Goal: Information Seeking & Learning: Find specific fact

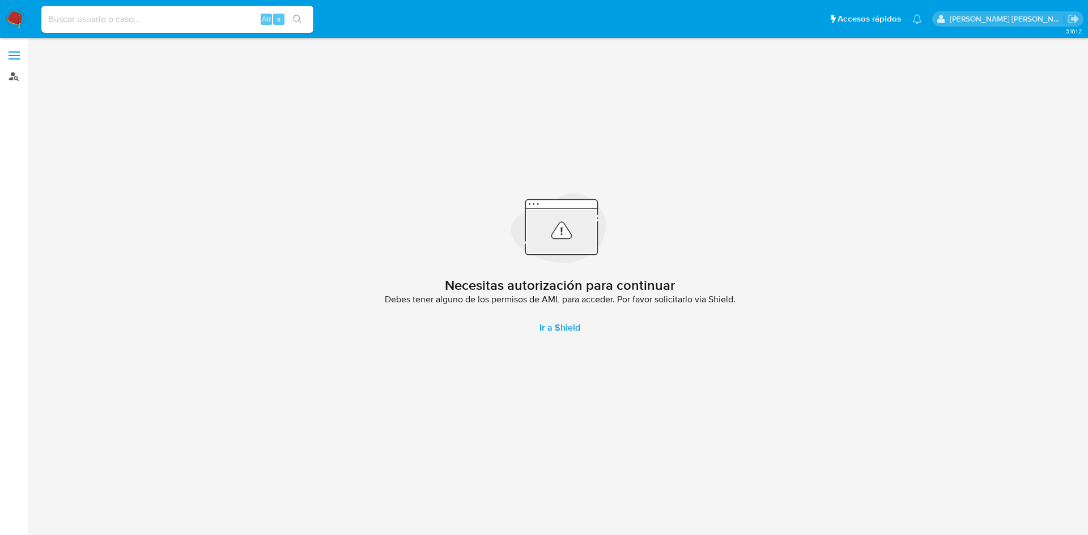
click at [10, 82] on link "Buscador de personas" at bounding box center [67, 76] width 135 height 18
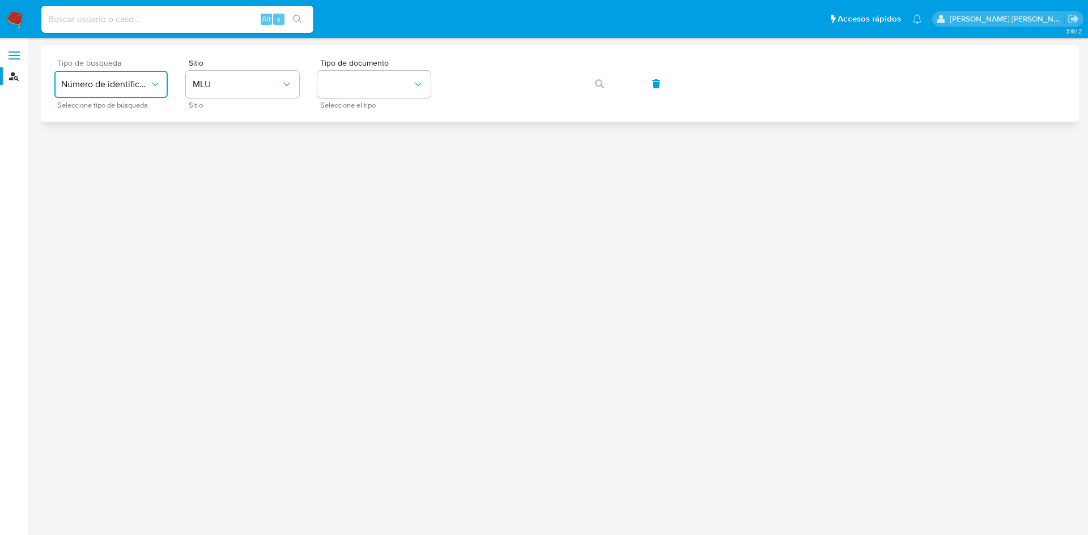
click at [108, 80] on span "Número de identificación" at bounding box center [105, 84] width 88 height 11
click at [109, 159] on div "User ID" at bounding box center [107, 153] width 93 height 27
click at [594, 83] on button "button" at bounding box center [599, 83] width 39 height 27
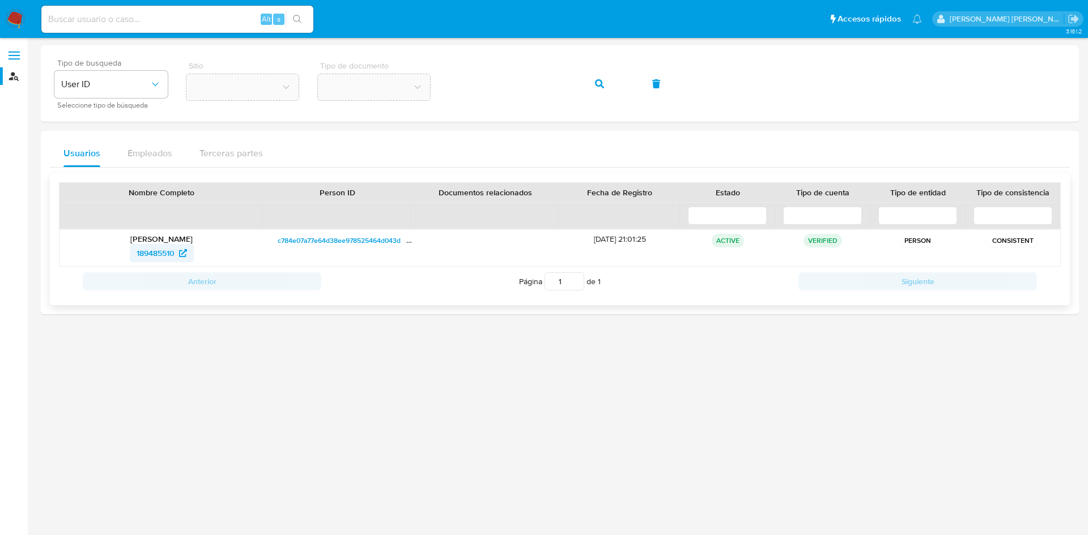
click at [150, 248] on span "189485510" at bounding box center [156, 253] width 38 height 18
click at [438, 84] on div "Tipo de busqueda User ID Seleccione tipo de búsqueda Sitio Tipo de documento" at bounding box center [559, 83] width 1011 height 49
click at [603, 86] on icon "button" at bounding box center [599, 83] width 9 height 9
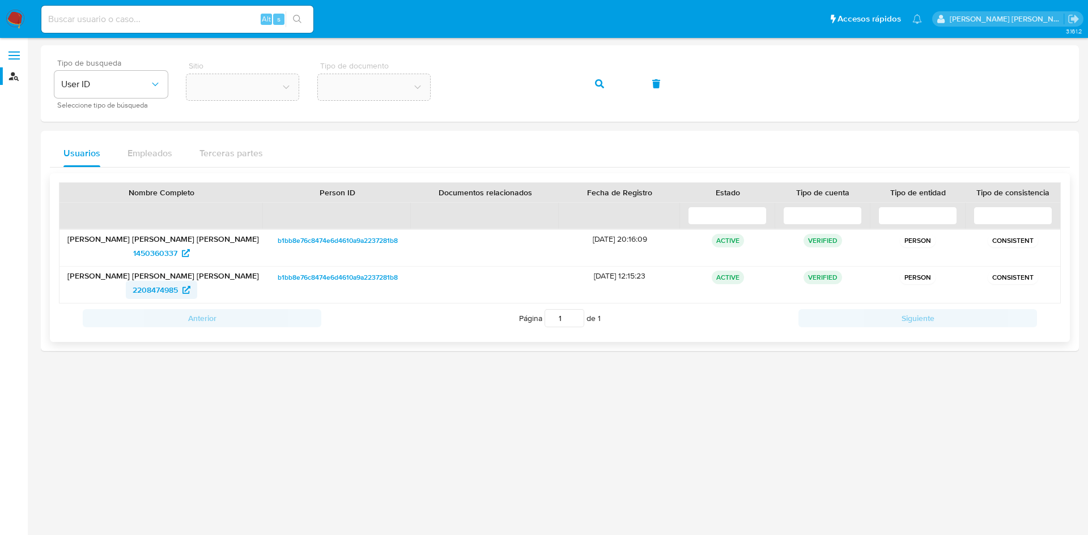
click at [172, 290] on span "2208474985" at bounding box center [155, 290] width 45 height 18
click at [175, 252] on span "1450360337" at bounding box center [155, 253] width 44 height 18
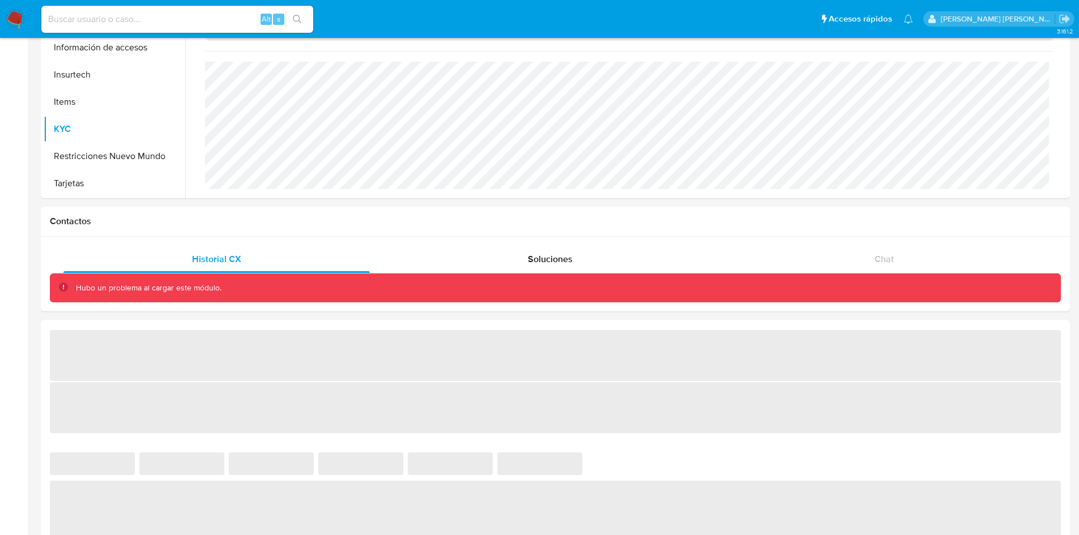
scroll to position [701, 0]
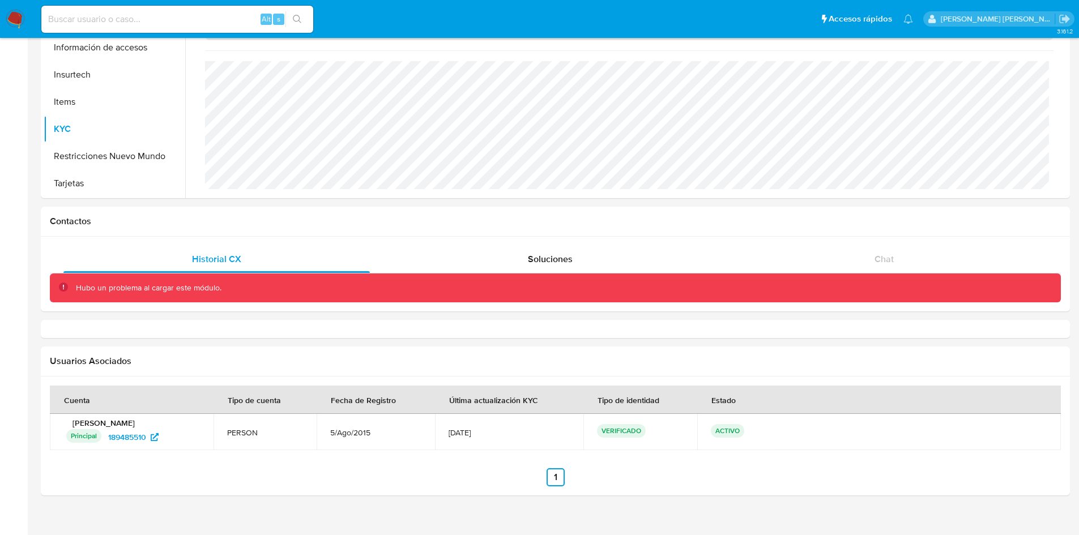
select select "10"
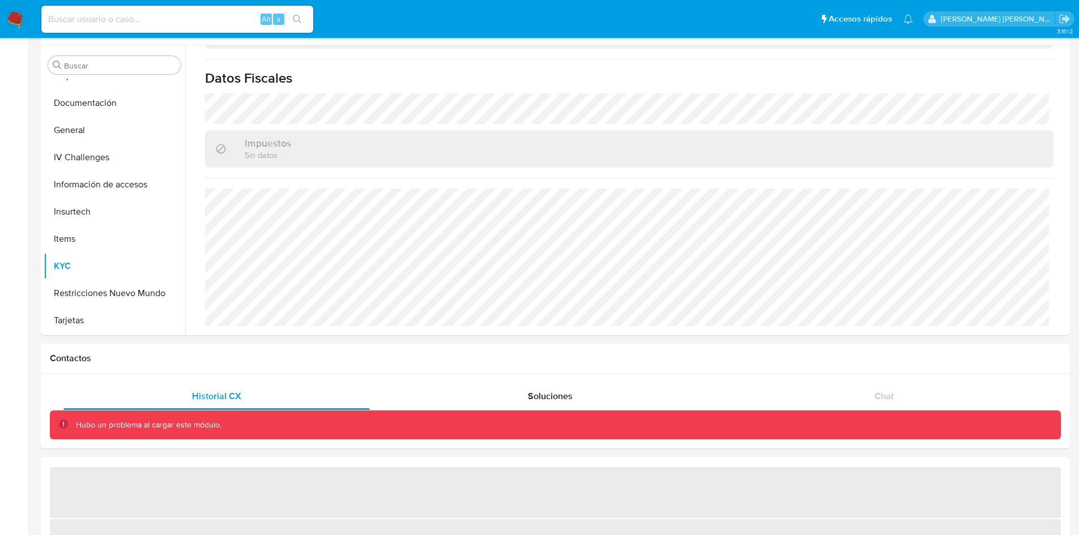
scroll to position [46, 0]
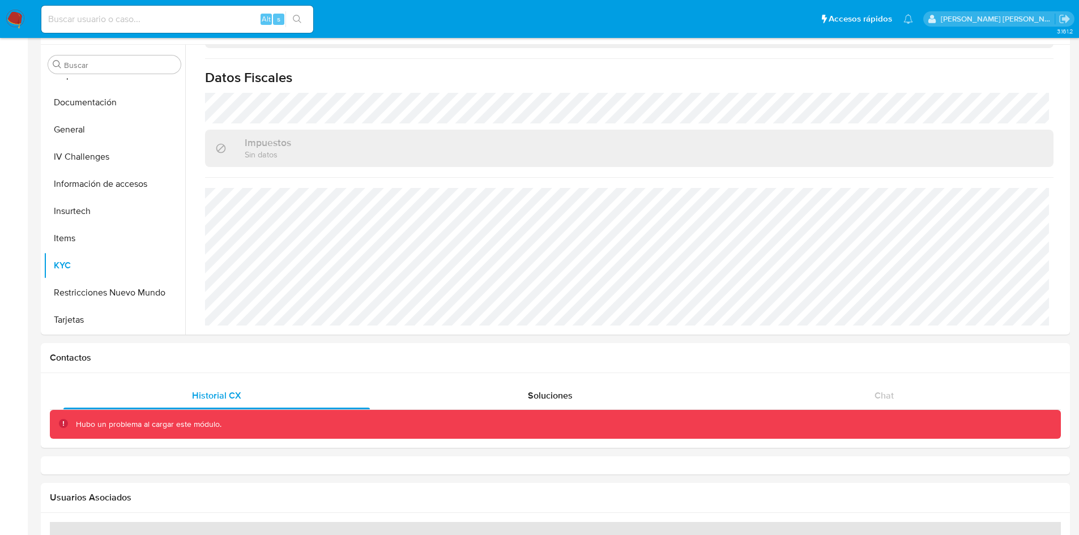
select select "10"
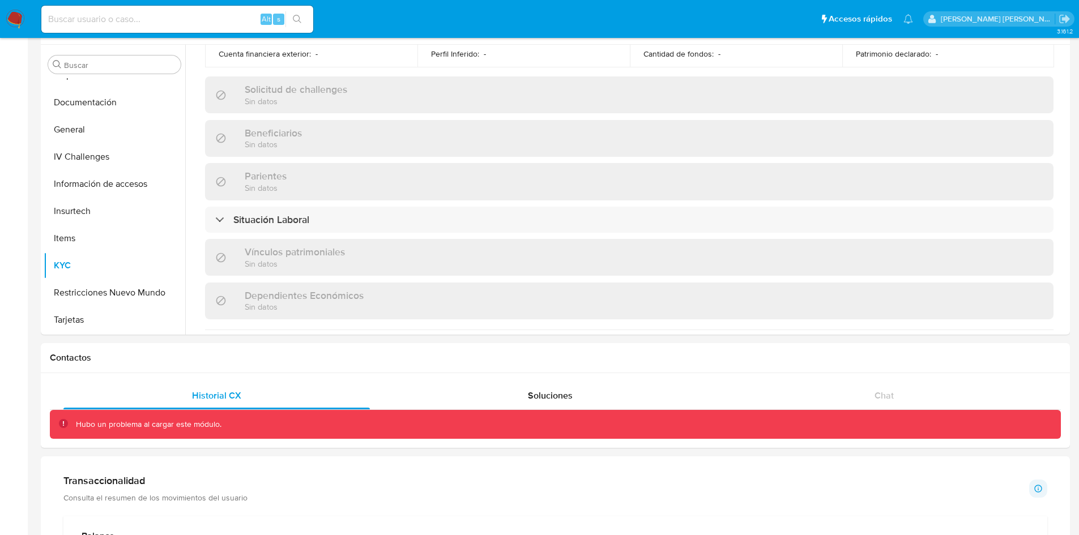
scroll to position [701, 0]
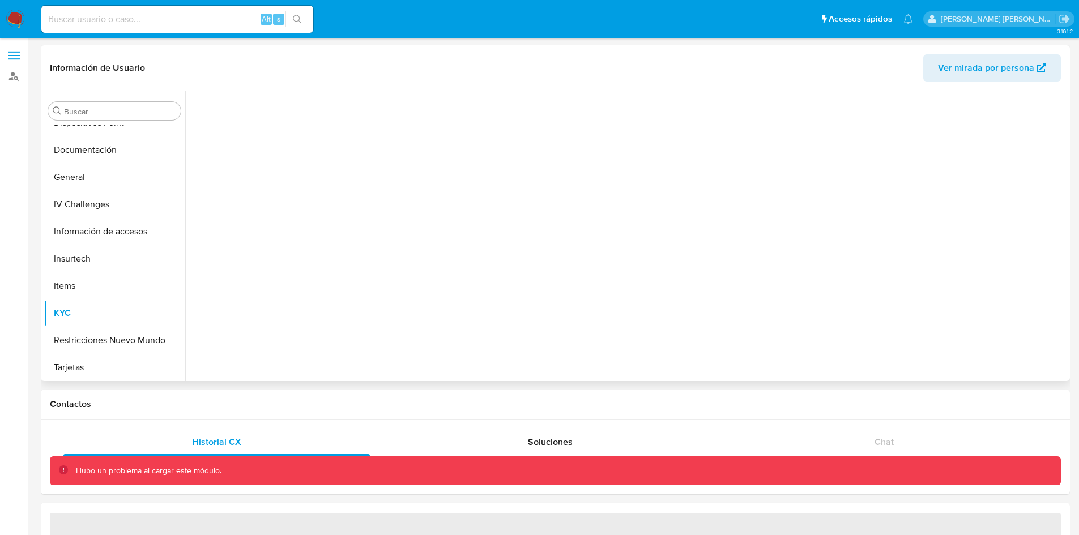
scroll to position [261, 0]
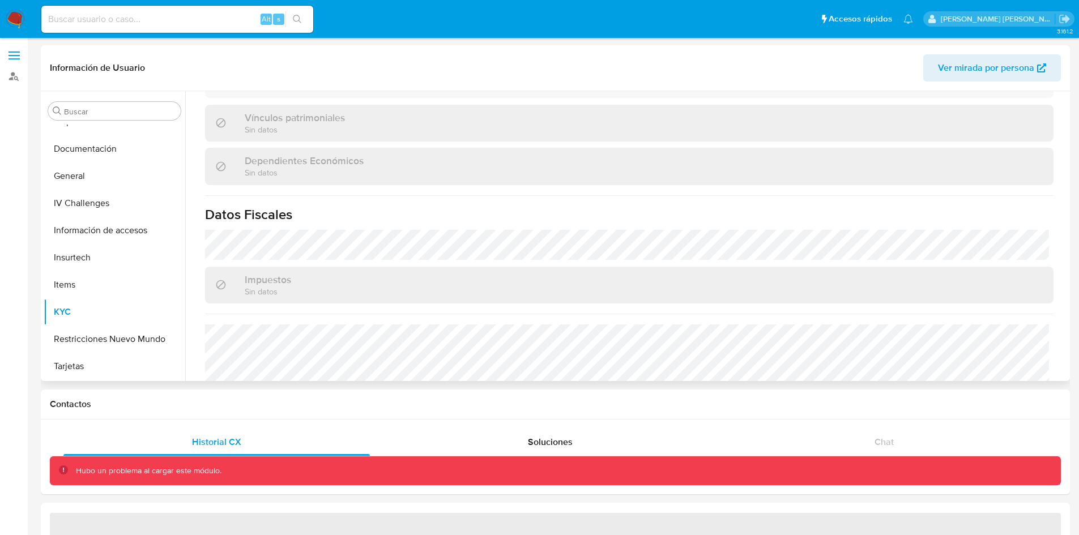
select select "10"
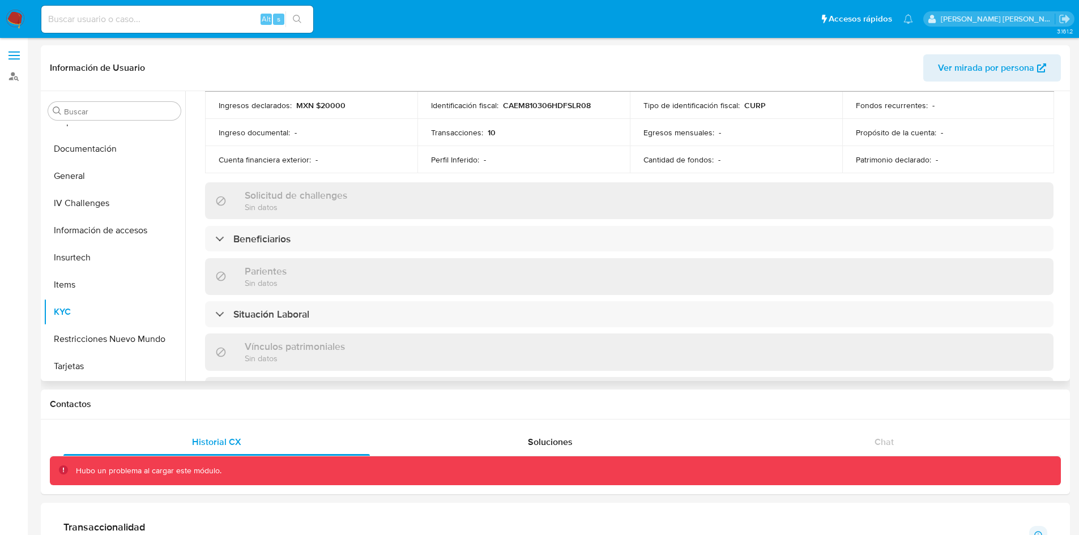
scroll to position [249, 0]
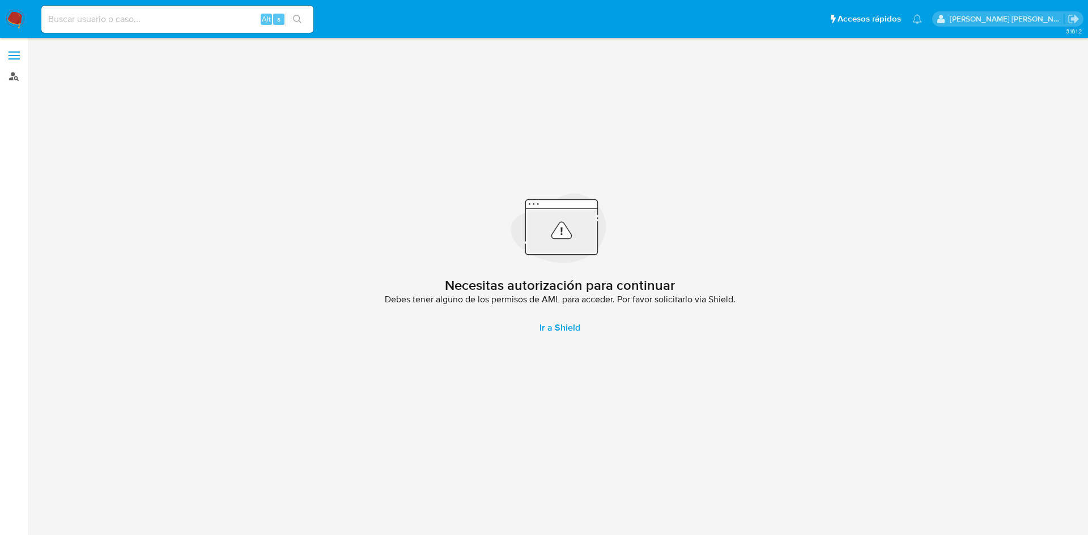
click at [18, 72] on link "Buscador de personas" at bounding box center [67, 76] width 135 height 18
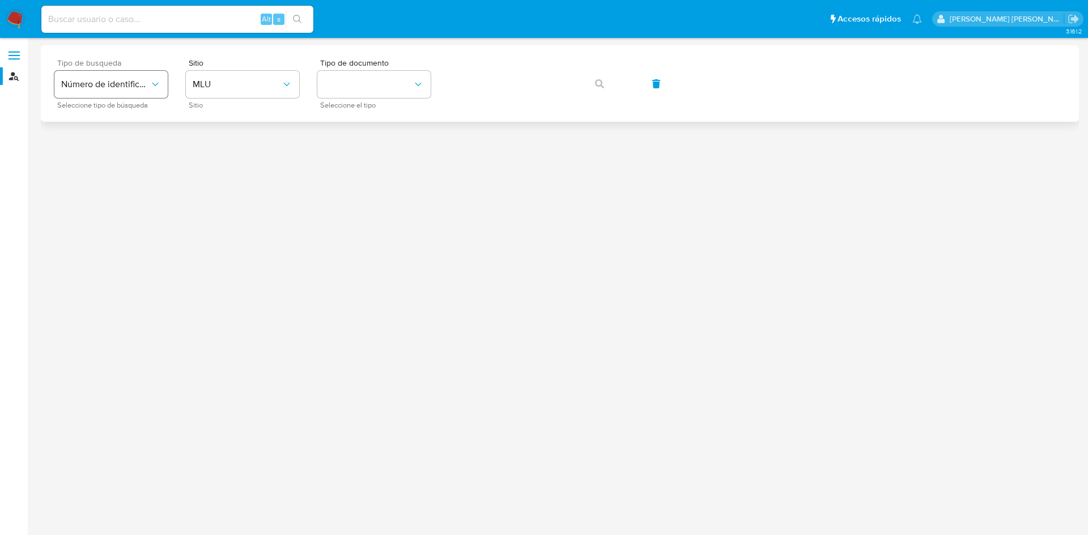
click at [144, 72] on div "Tipo de busqueda Número de identificación Seleccione tipo de búsqueda" at bounding box center [110, 83] width 113 height 49
click at [148, 83] on span "Número de identificación" at bounding box center [105, 84] width 88 height 11
click at [130, 156] on div "User ID" at bounding box center [107, 153] width 93 height 27
click at [601, 82] on icon "button" at bounding box center [599, 83] width 9 height 9
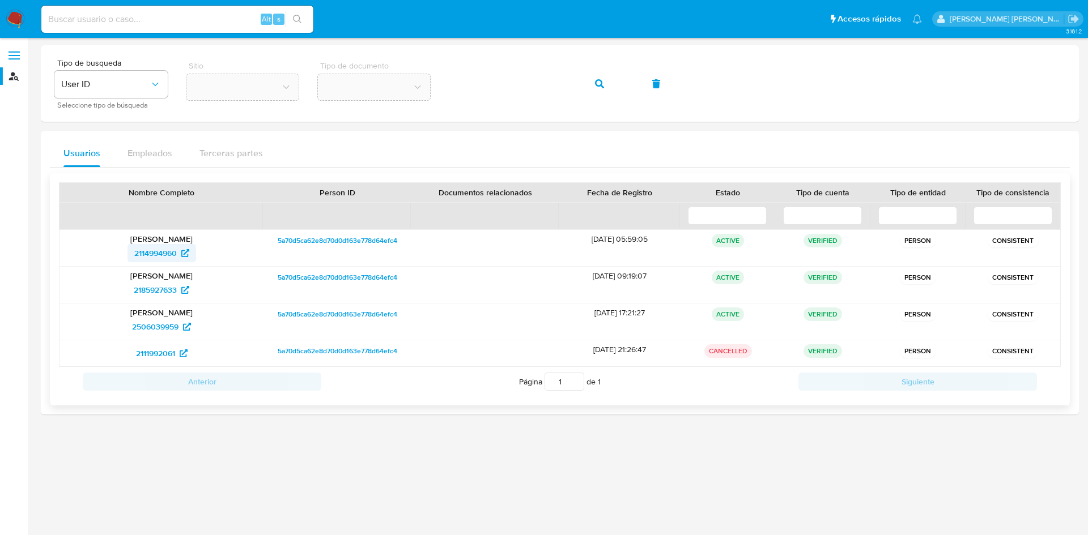
click at [186, 256] on icon at bounding box center [185, 253] width 8 height 8
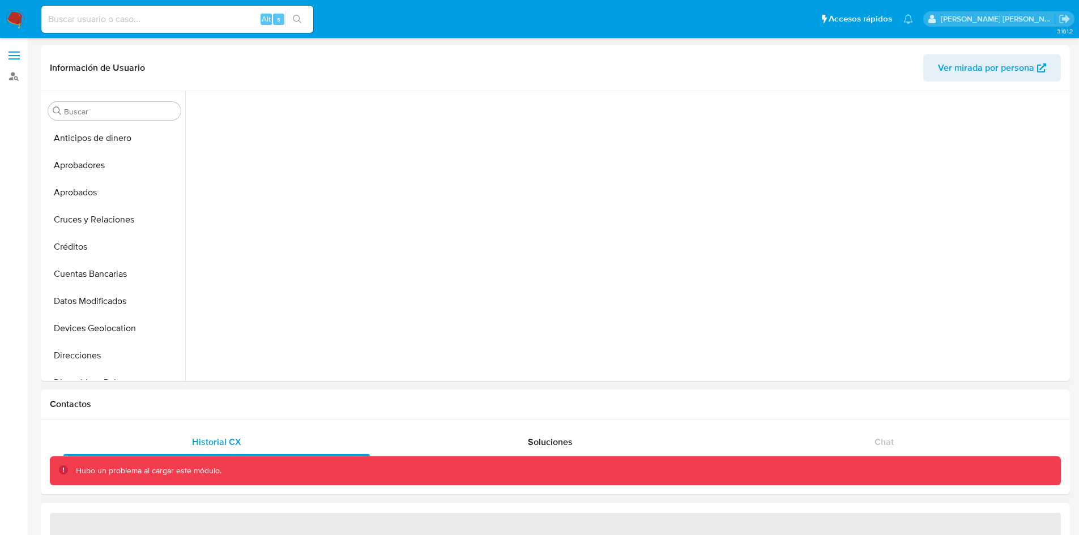
scroll to position [261, 0]
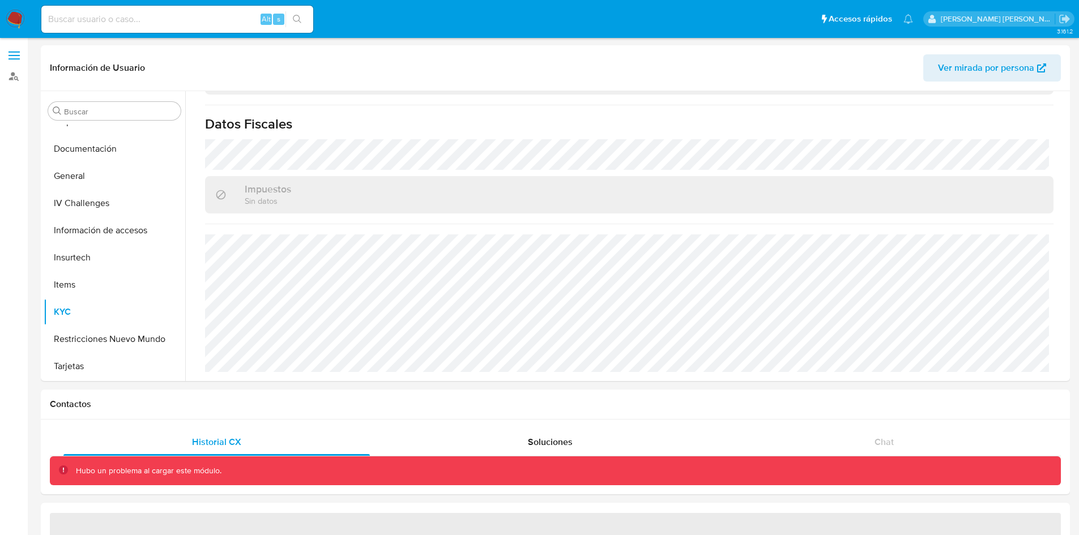
select select "10"
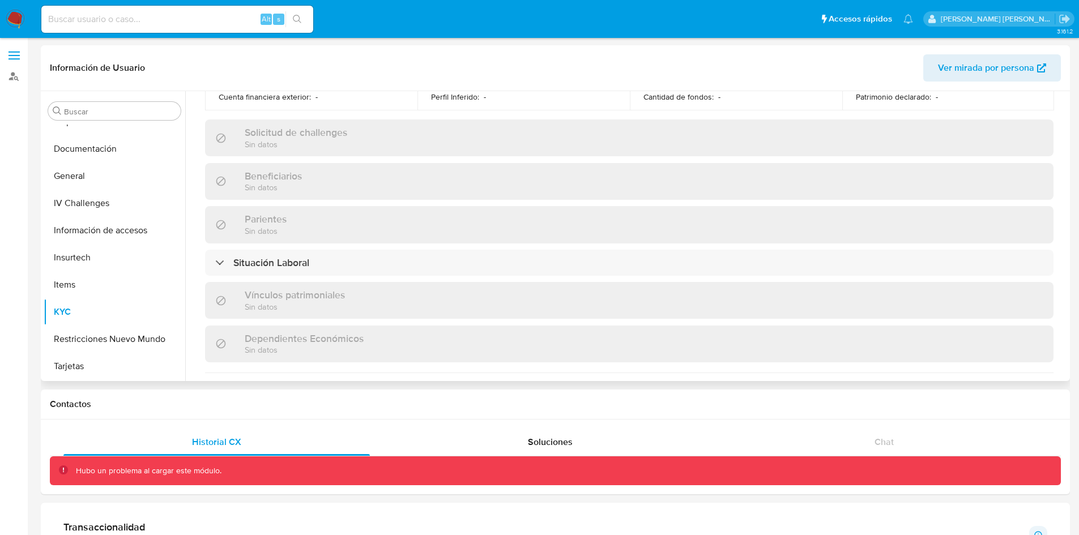
scroll to position [701, 0]
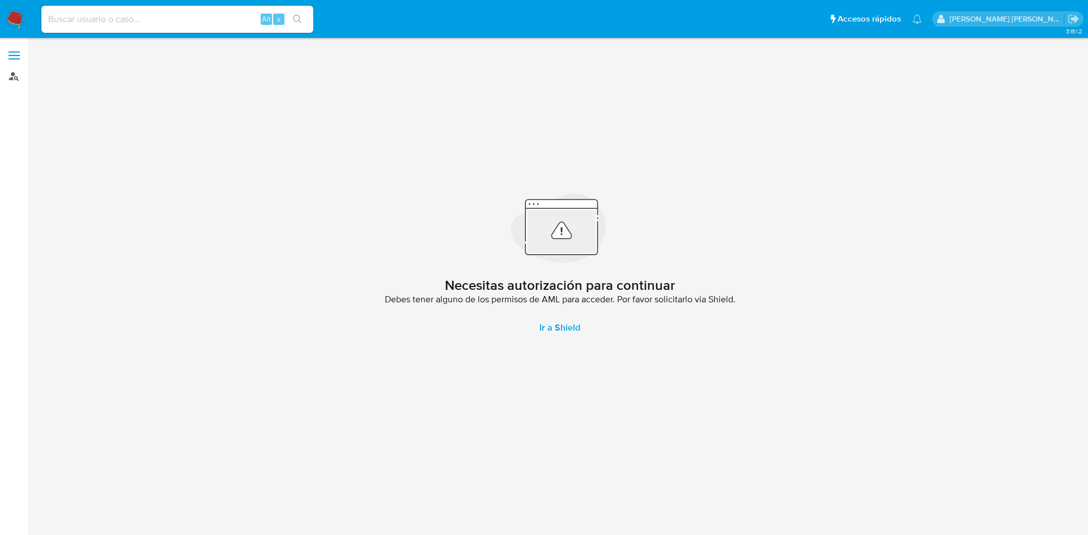
click at [11, 79] on link "Buscador de personas" at bounding box center [67, 76] width 135 height 18
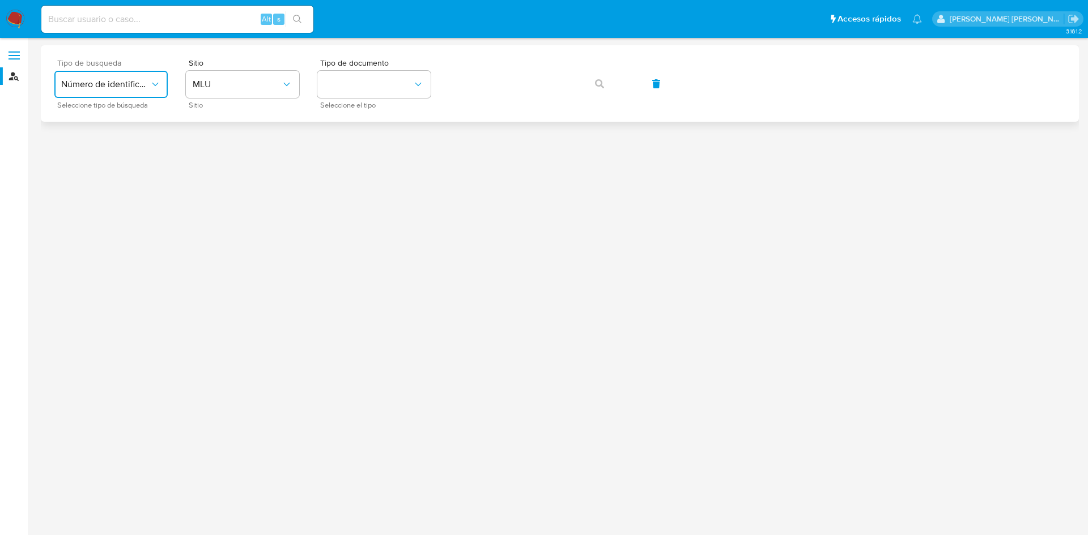
click at [113, 87] on span "Número de identificación" at bounding box center [105, 84] width 88 height 11
click at [107, 155] on div "User ID" at bounding box center [107, 153] width 93 height 27
click at [606, 83] on button "button" at bounding box center [599, 83] width 39 height 27
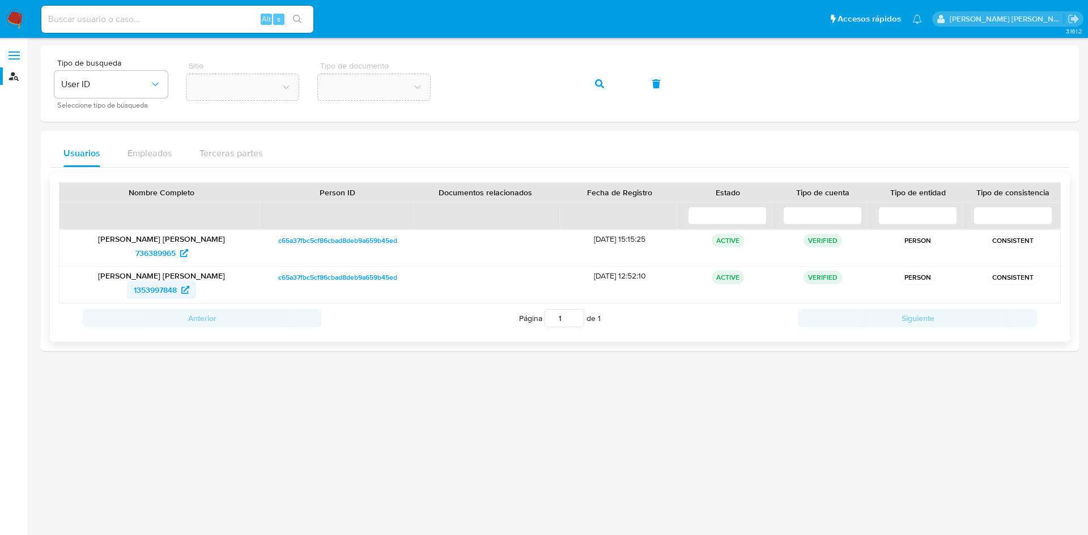
click at [180, 286] on span "1353997848" at bounding box center [162, 290] width 56 height 18
click at [446, 86] on div "Tipo de busqueda User ID Seleccione tipo de búsqueda Sitio Tipo de documento" at bounding box center [559, 83] width 1011 height 49
click at [594, 86] on button "button" at bounding box center [599, 83] width 39 height 27
click at [179, 258] on span "736389965" at bounding box center [161, 253] width 53 height 18
click at [173, 288] on span "1353997848" at bounding box center [155, 290] width 43 height 18
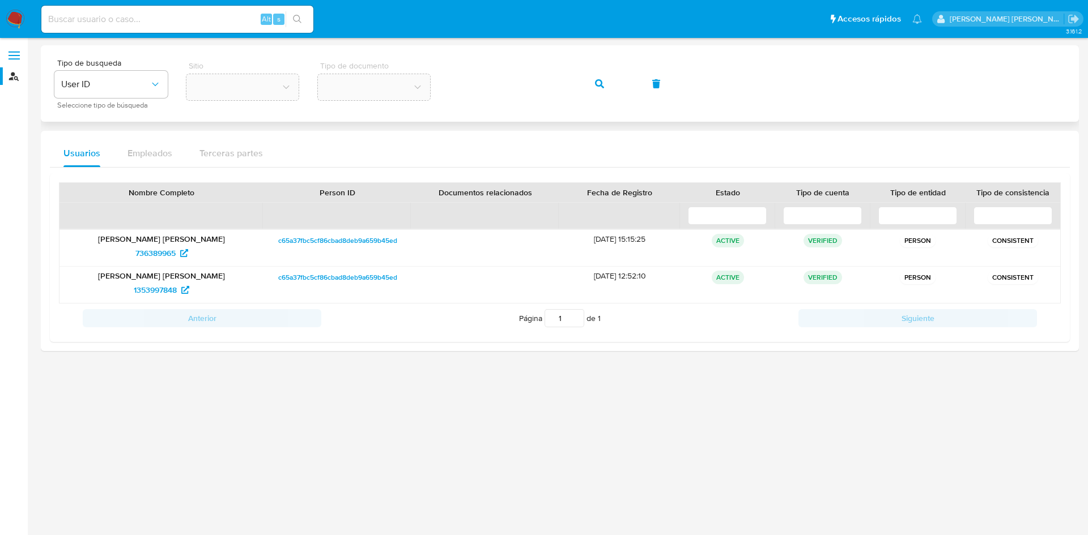
click at [434, 81] on div "Tipo de busqueda User ID Seleccione tipo de búsqueda Sitio Tipo de documento" at bounding box center [559, 83] width 1011 height 49
click at [594, 81] on button "button" at bounding box center [599, 83] width 39 height 27
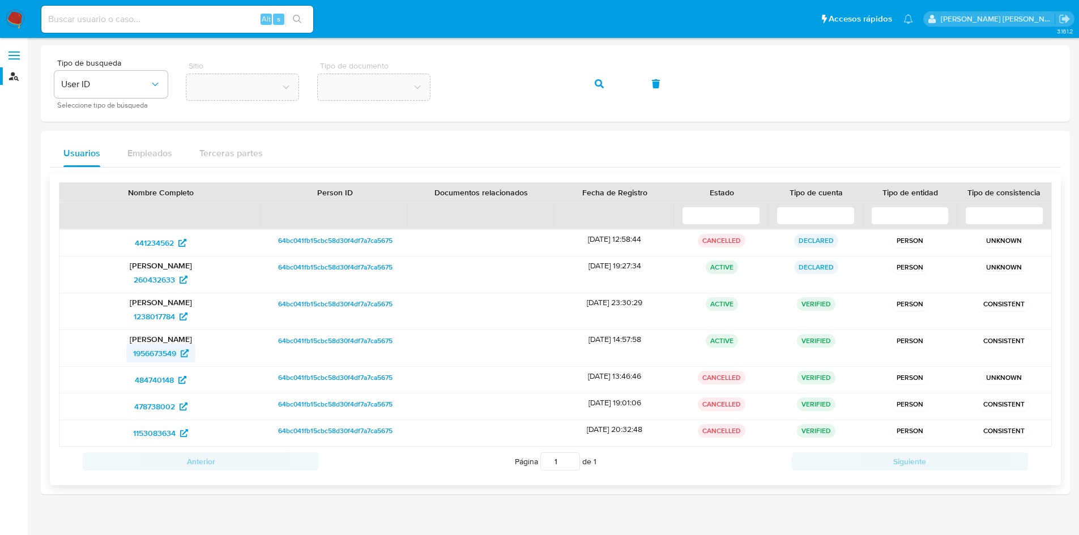
click at [176, 356] on span "1956673549" at bounding box center [154, 353] width 43 height 18
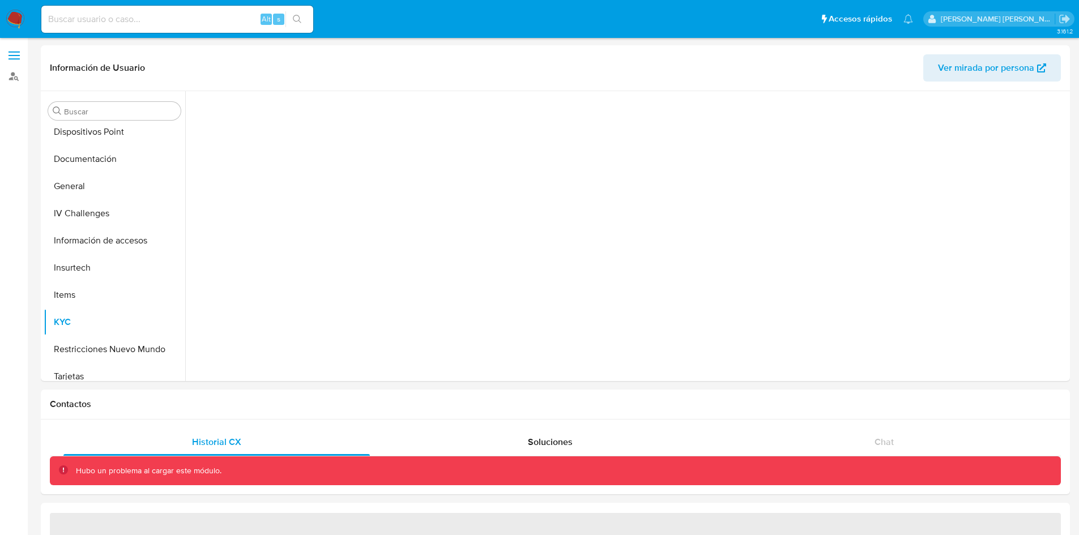
scroll to position [261, 0]
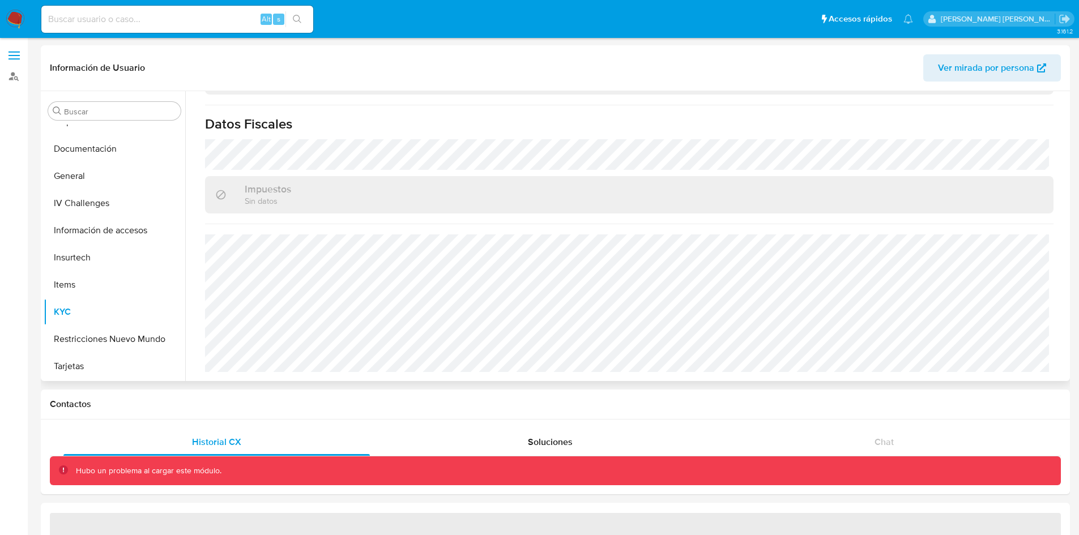
select select "10"
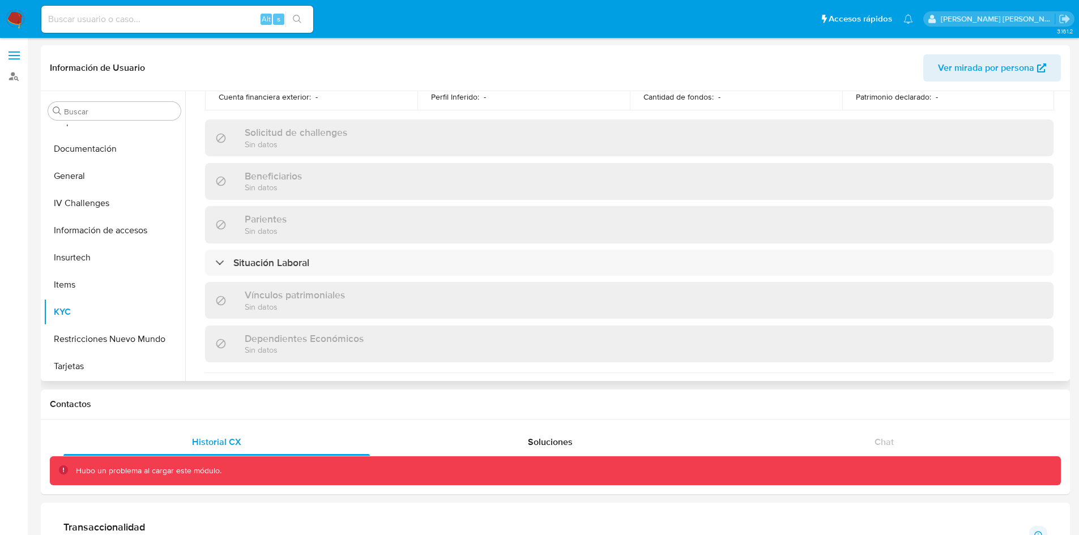
scroll to position [701, 0]
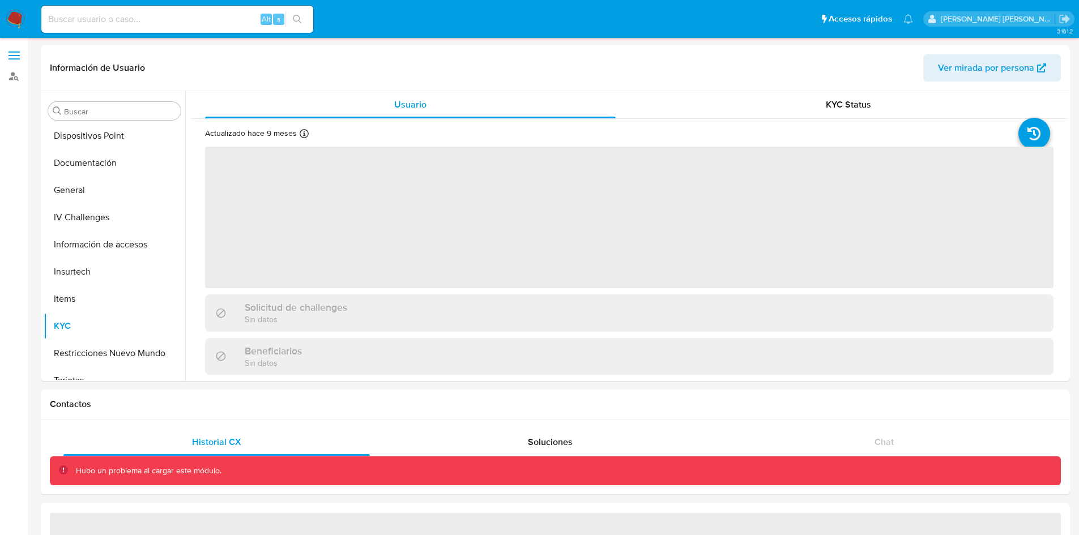
scroll to position [261, 0]
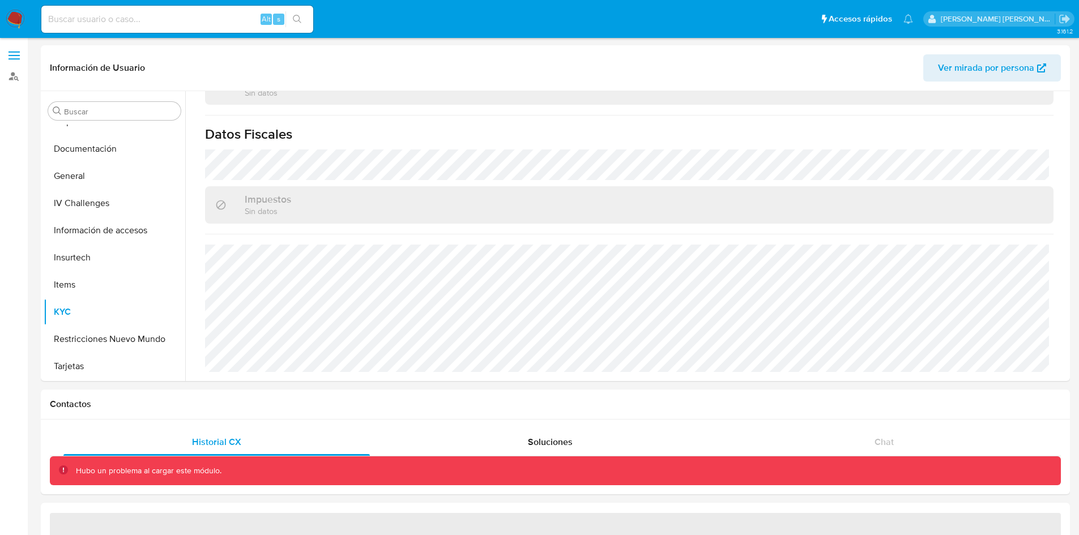
select select "10"
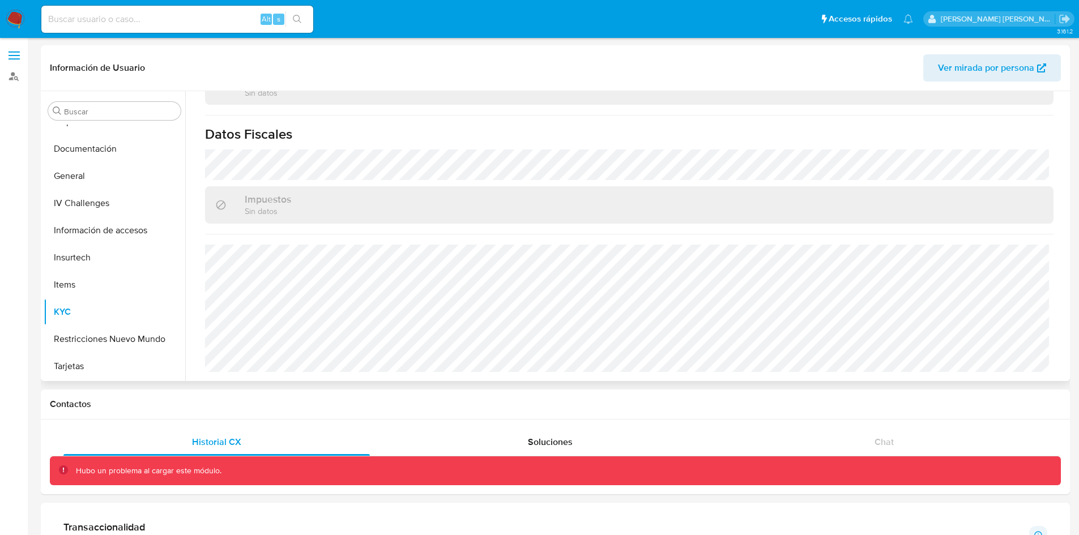
scroll to position [701, 0]
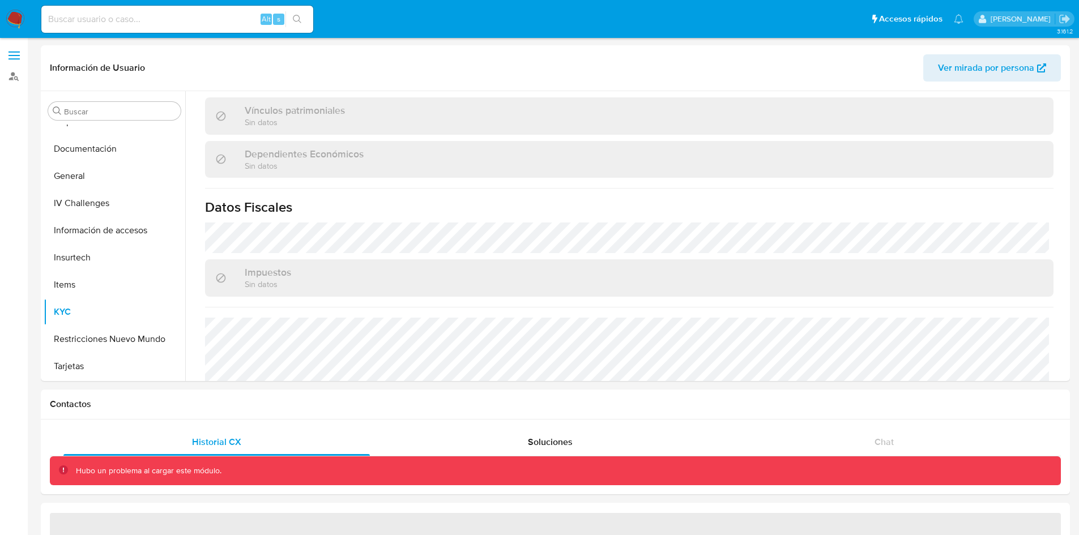
scroll to position [443, 0]
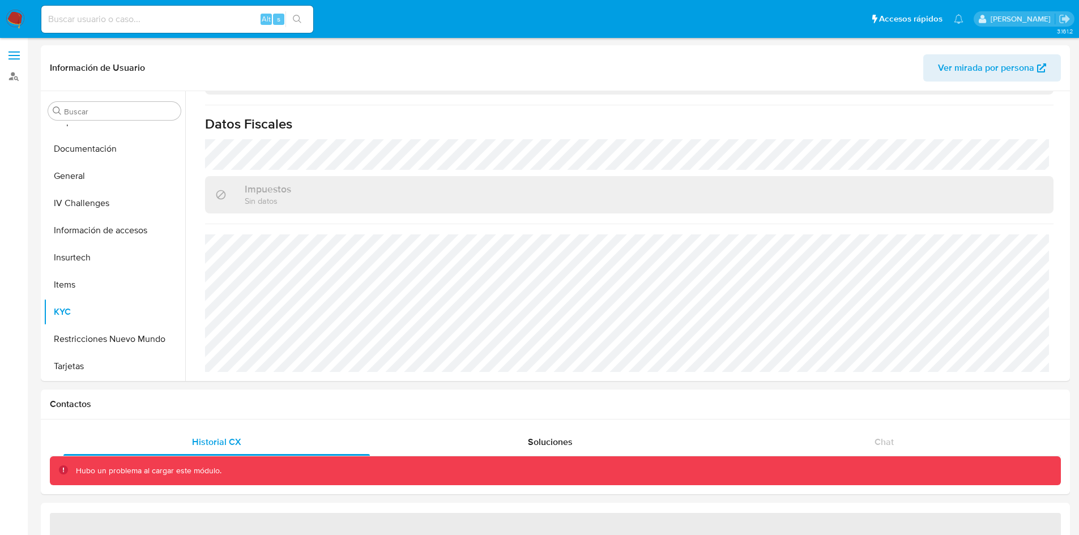
select select "10"
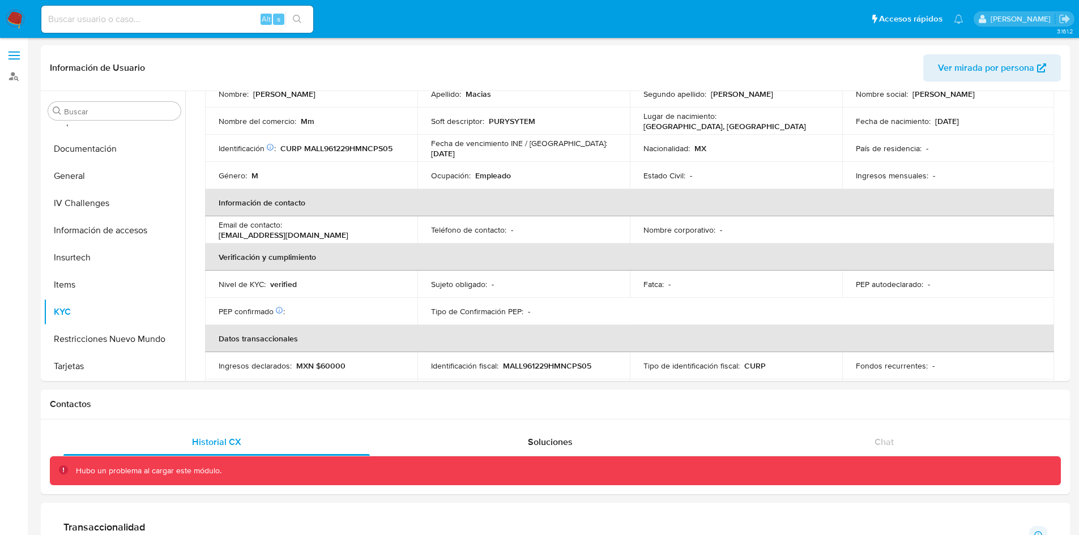
scroll to position [0, 0]
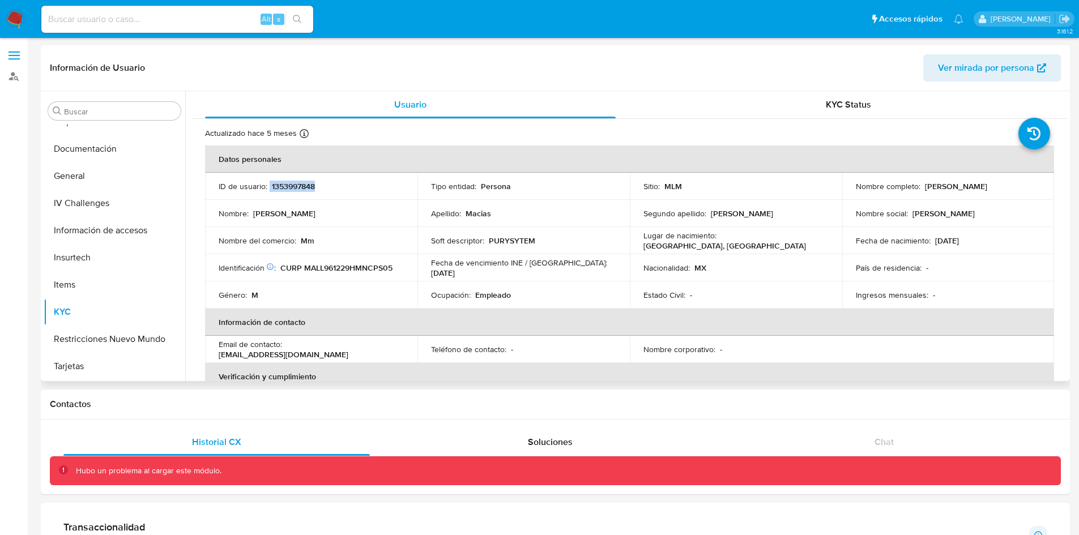
drag, startPoint x: 318, startPoint y: 186, endPoint x: 270, endPoint y: 187, distance: 48.7
click at [270, 187] on div "ID de usuario : 1353997848" at bounding box center [311, 186] width 185 height 10
copy div "1353997848"
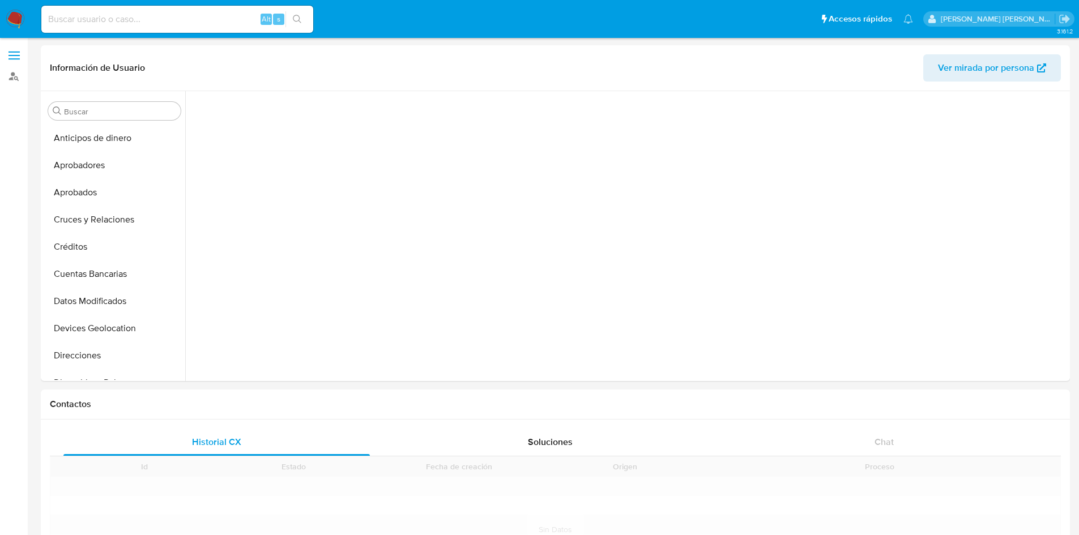
scroll to position [261, 0]
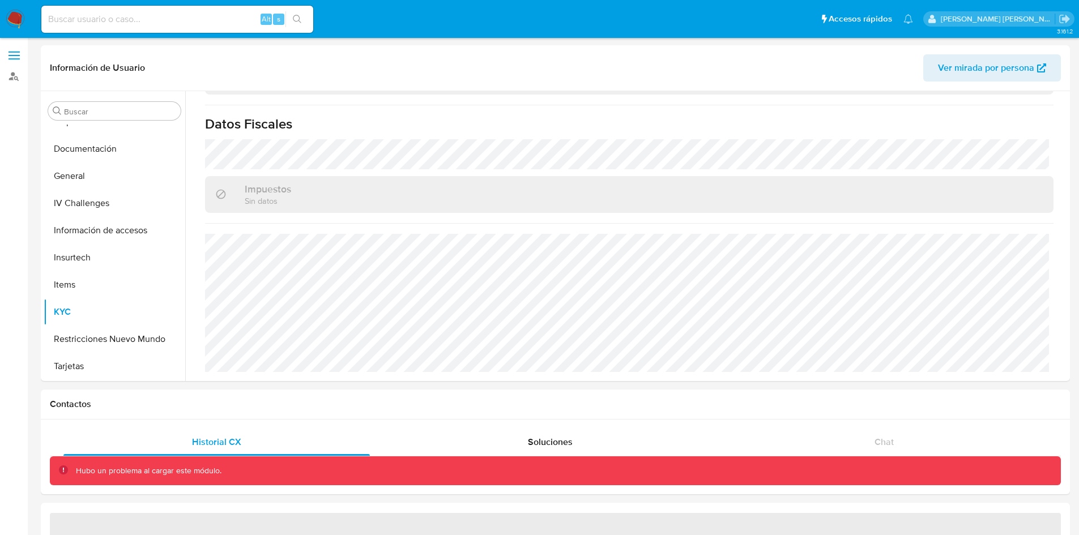
select select "10"
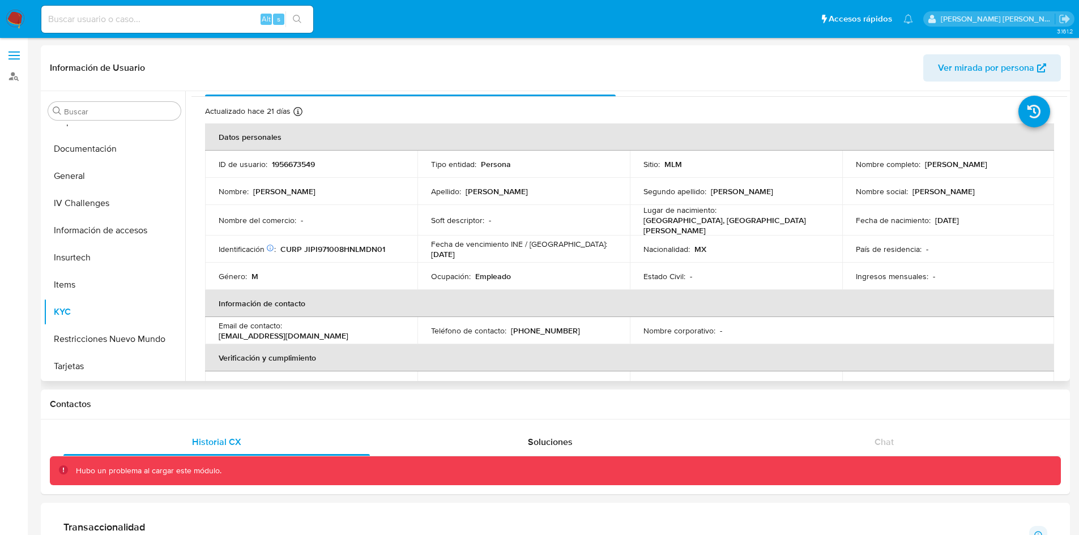
scroll to position [0, 0]
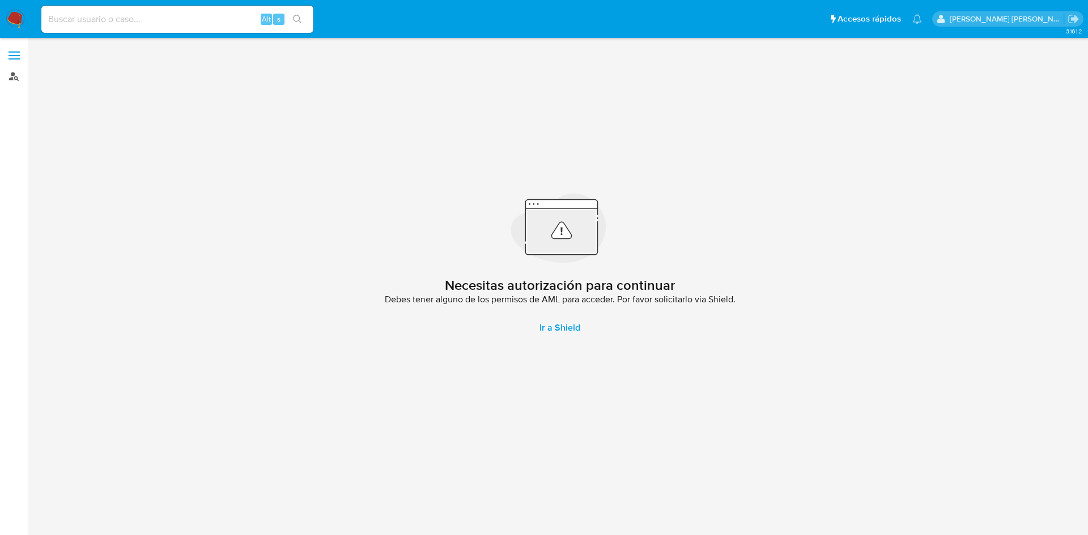
click at [13, 74] on link "Buscador de personas" at bounding box center [67, 76] width 135 height 18
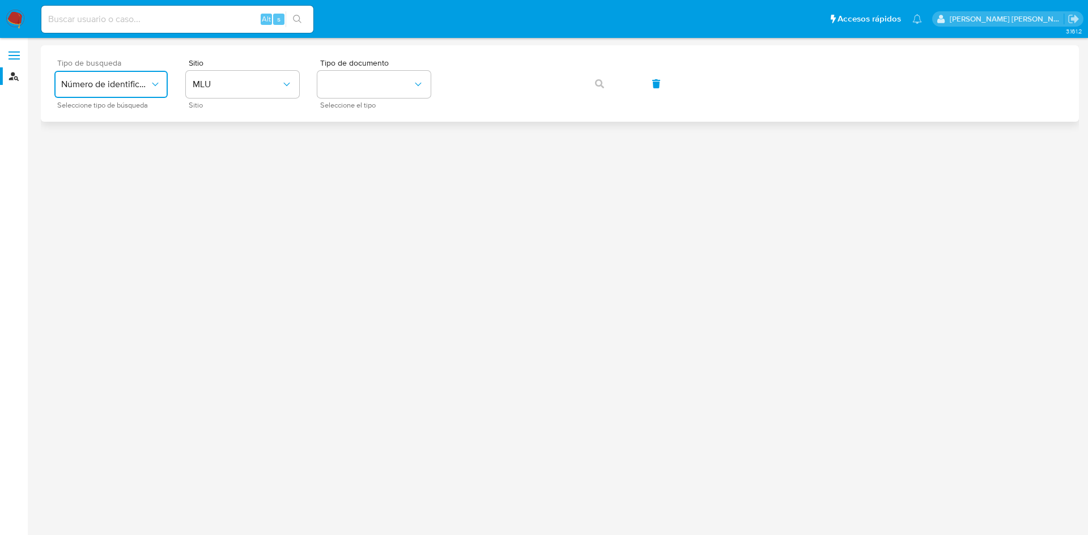
click at [146, 82] on span "Número de identificación" at bounding box center [105, 84] width 88 height 11
click at [131, 151] on div "User ID" at bounding box center [107, 153] width 93 height 27
click at [597, 90] on span "button" at bounding box center [599, 83] width 9 height 25
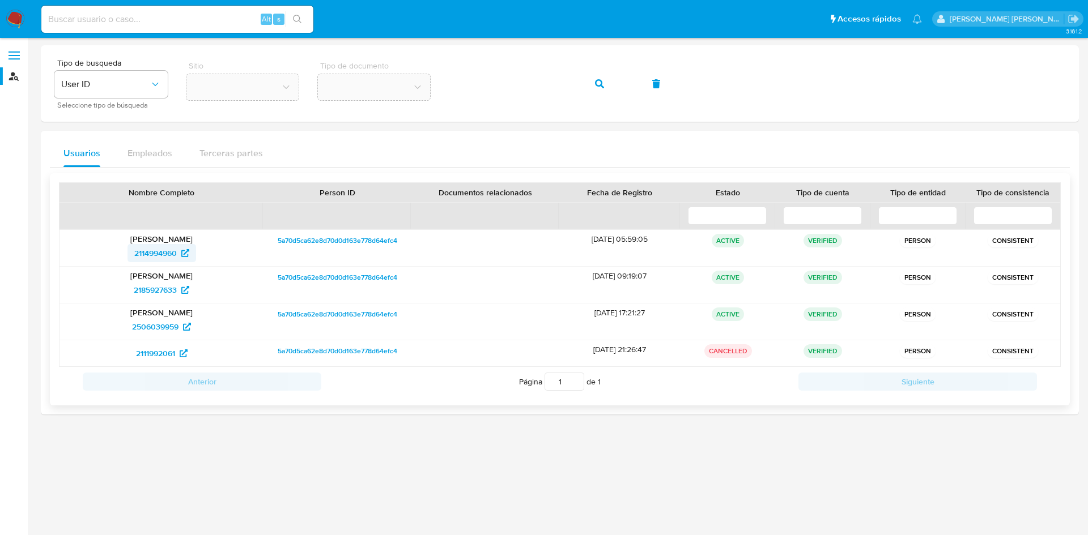
click at [180, 253] on span "2114994960" at bounding box center [161, 253] width 55 height 18
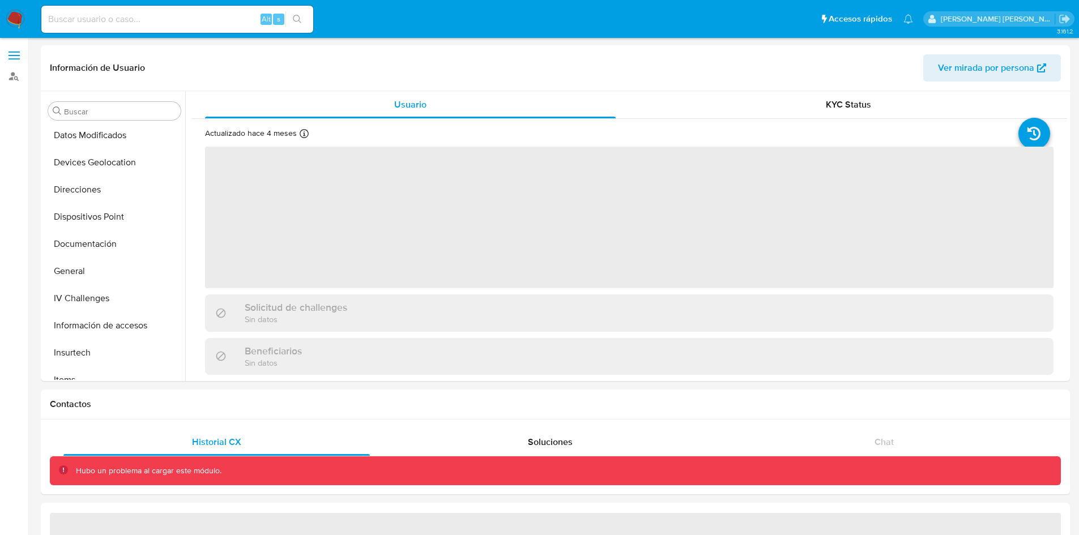
scroll to position [261, 0]
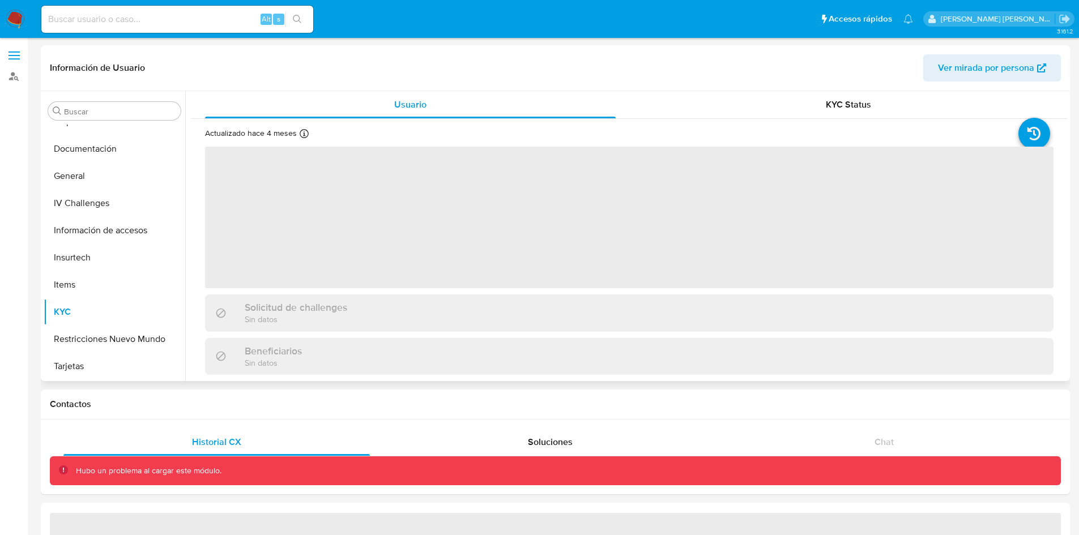
select select "10"
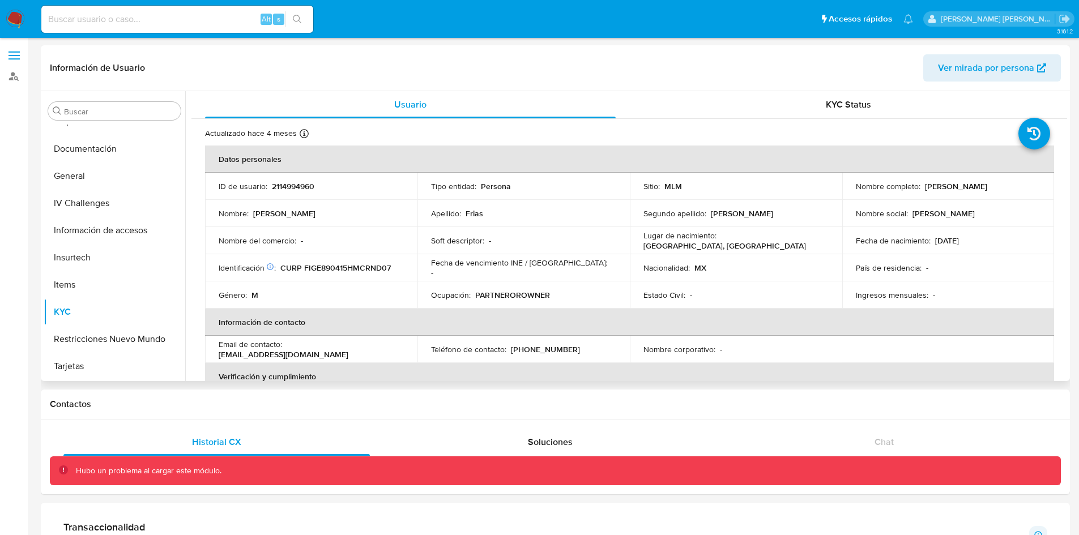
drag, startPoint x: 1014, startPoint y: 185, endPoint x: 921, endPoint y: 188, distance: 93.0
click at [921, 188] on div "Nombre completo : Eduardo Frias Gonzalez" at bounding box center [948, 186] width 185 height 10
copy p "Eduardo Frias Gonzalez"
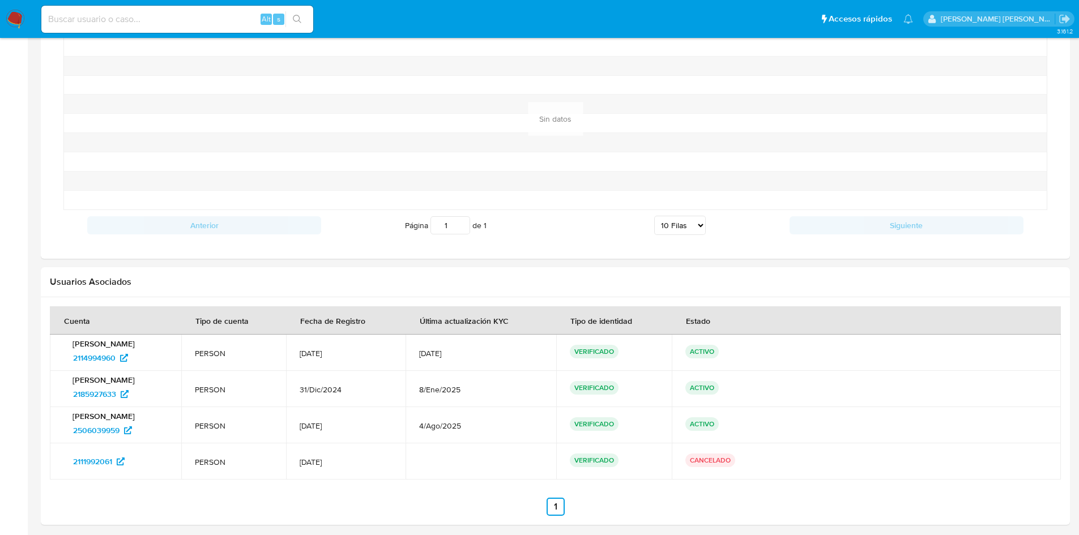
scroll to position [824, 0]
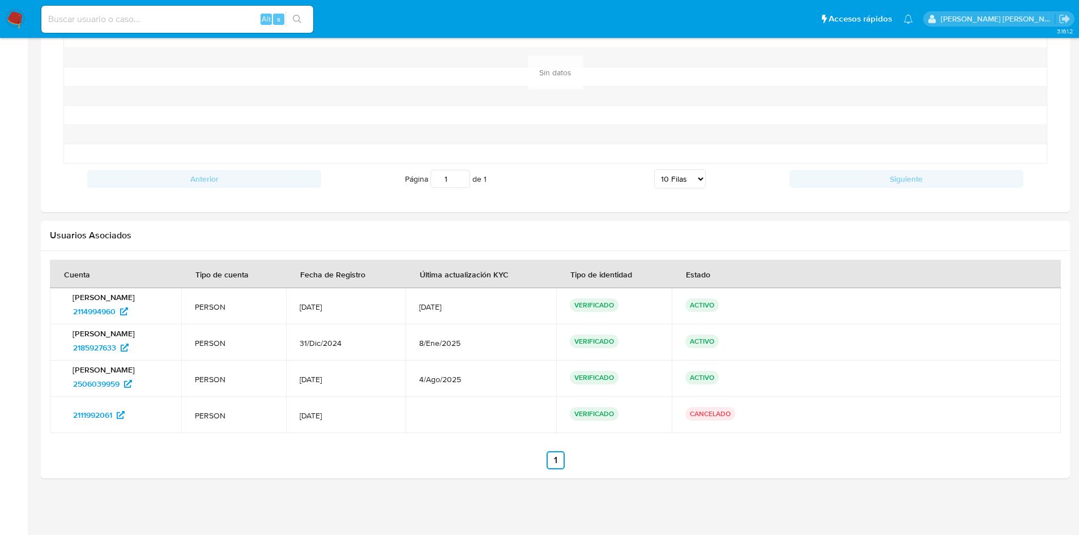
drag, startPoint x: 373, startPoint y: 307, endPoint x: 313, endPoint y: 307, distance: 60.6
click at [313, 307] on td "23/Nov/2024" at bounding box center [346, 306] width 120 height 36
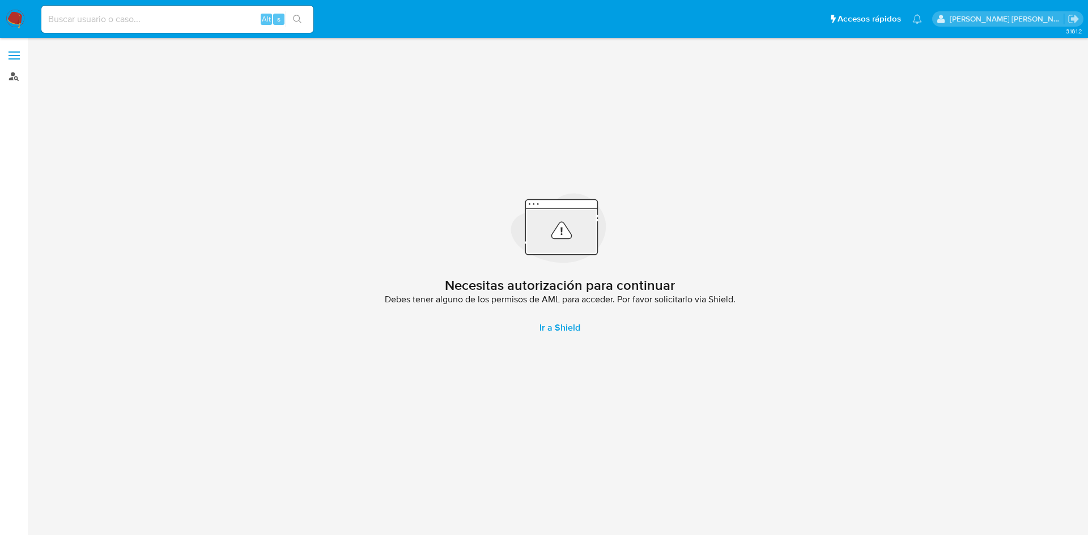
click at [18, 75] on link "Buscador de personas" at bounding box center [67, 76] width 135 height 18
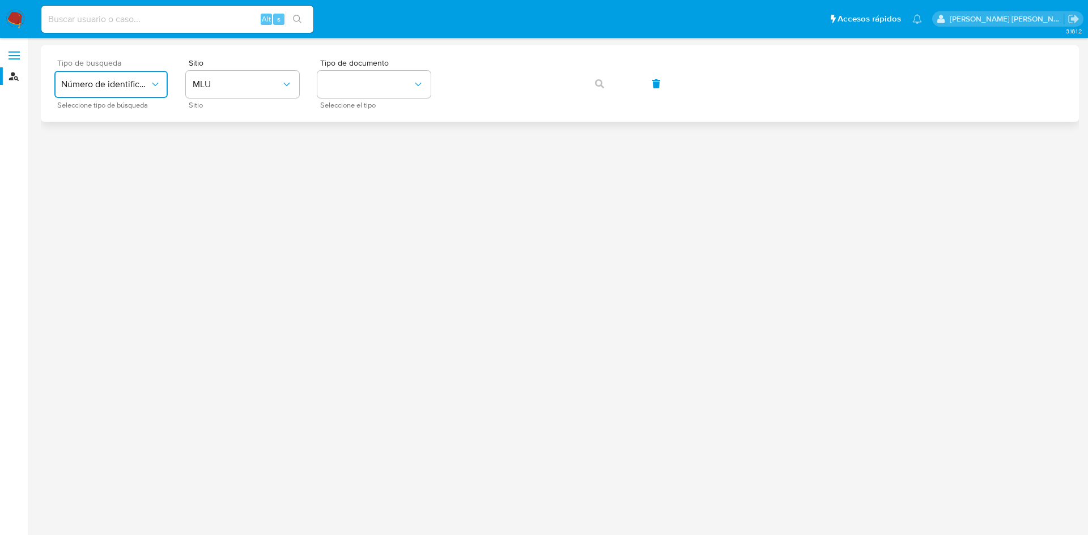
click at [143, 75] on button "Número de identificación" at bounding box center [110, 84] width 113 height 27
click at [111, 150] on div "User ID" at bounding box center [107, 153] width 93 height 27
click at [602, 92] on span "button" at bounding box center [599, 83] width 9 height 25
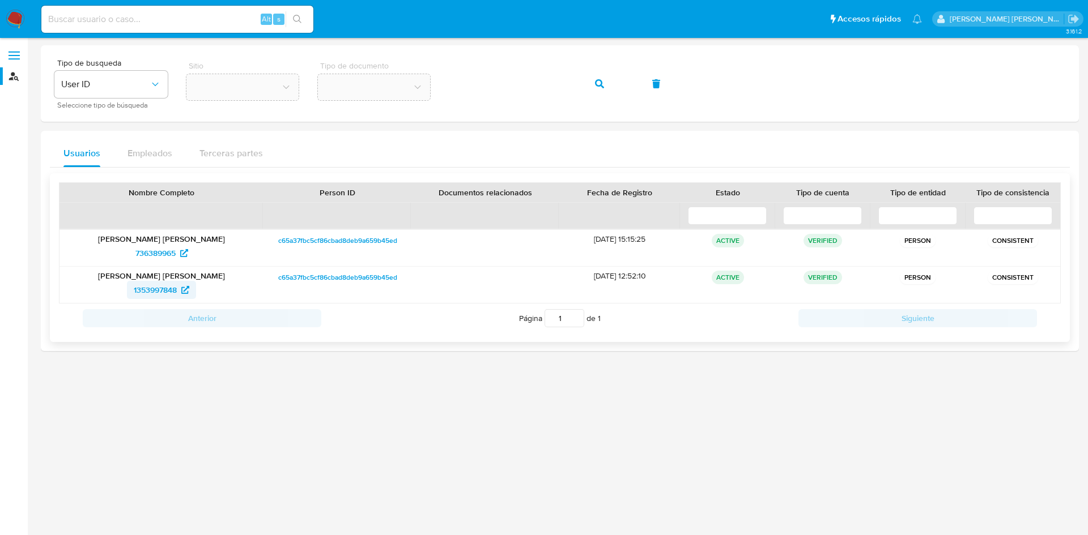
click at [165, 285] on span "1353997848" at bounding box center [155, 290] width 43 height 18
click at [447, 80] on div "Tipo de busqueda User ID Seleccione tipo de búsqueda Sitio Tipo de documento" at bounding box center [559, 83] width 1011 height 49
click at [602, 88] on span "button" at bounding box center [599, 83] width 9 height 25
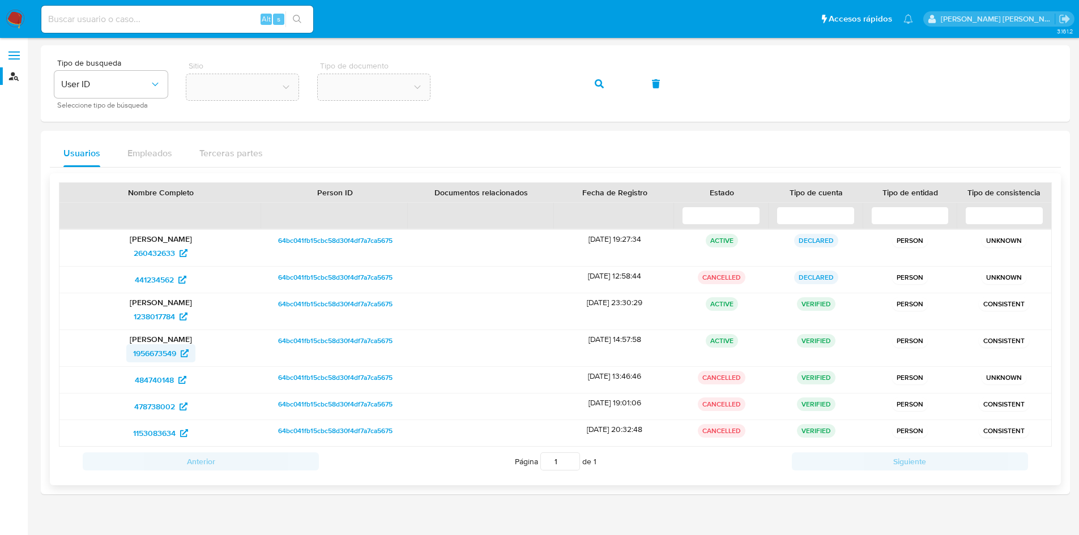
click at [171, 355] on span "1956673549" at bounding box center [154, 353] width 43 height 18
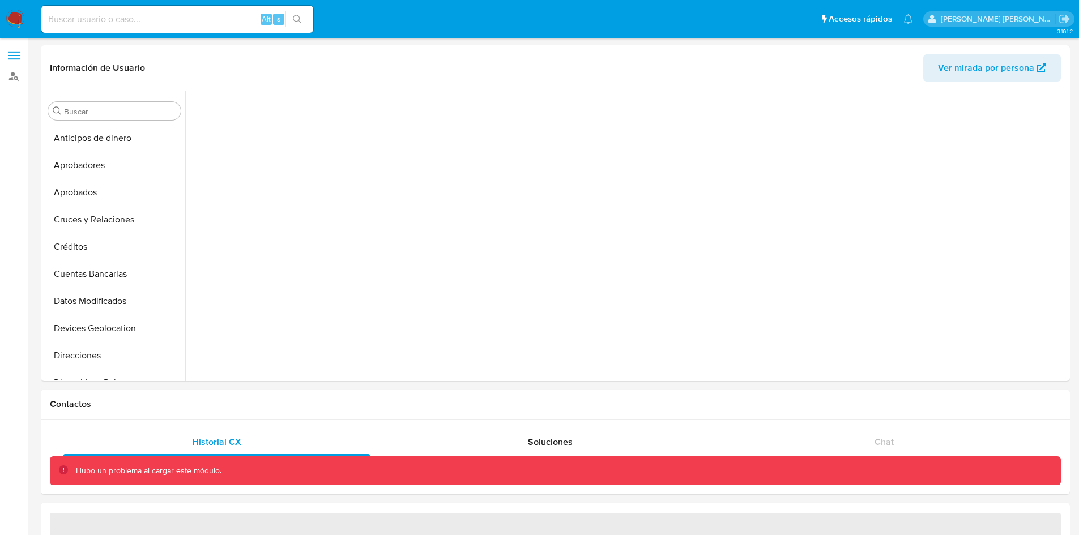
scroll to position [261, 0]
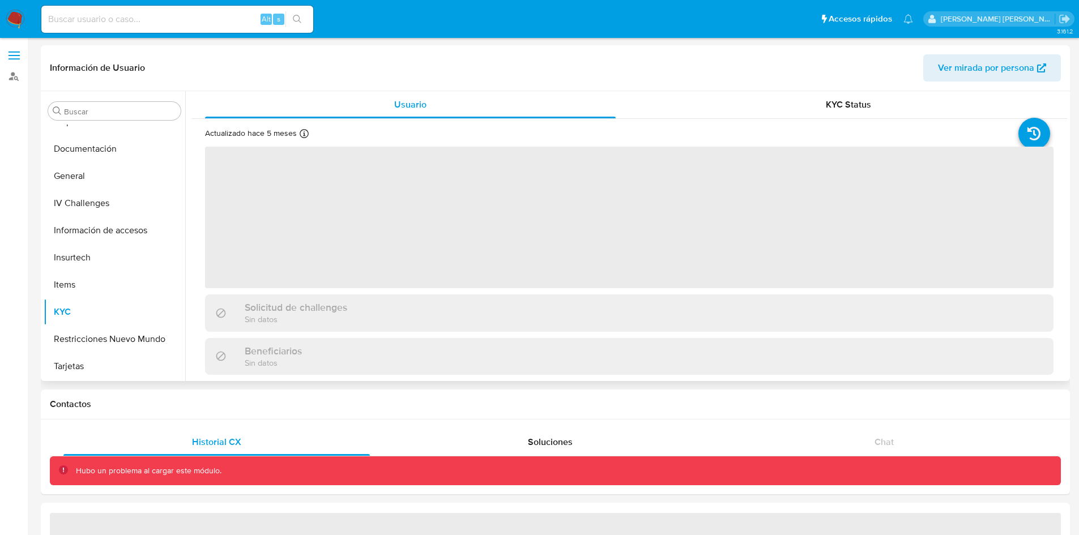
select select "10"
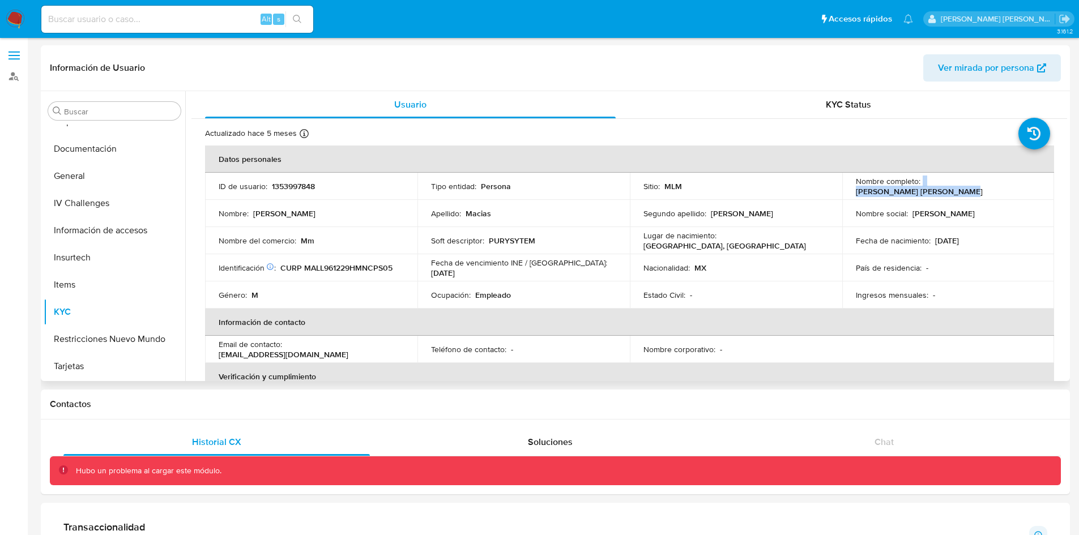
drag, startPoint x: 1032, startPoint y: 185, endPoint x: 920, endPoint y: 189, distance: 112.2
click at [920, 189] on div "Nombre completo : Luis Mauricio Macias Lopez" at bounding box center [948, 186] width 185 height 20
copy div "Luis Mauricio Macias Lopez"
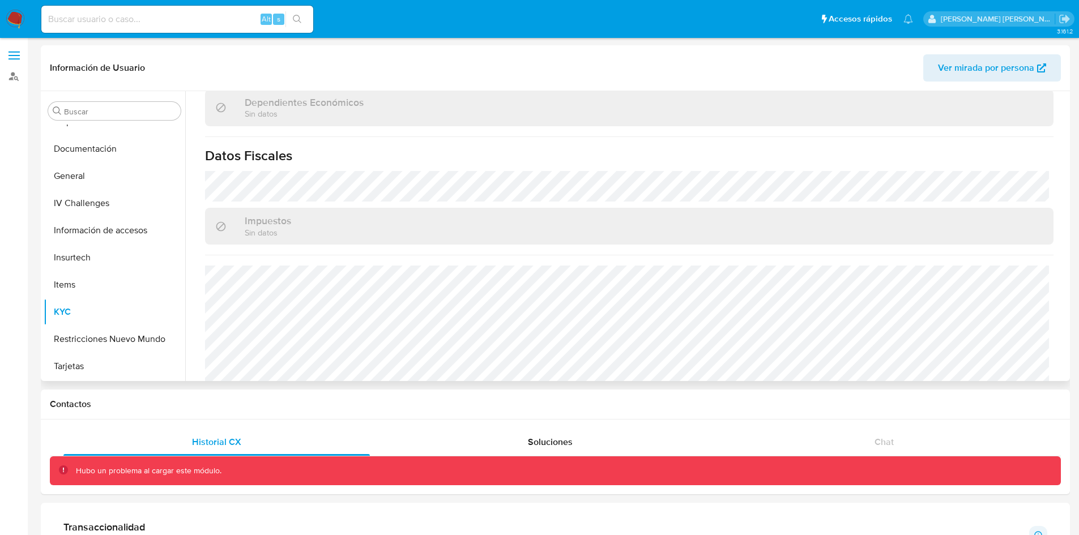
scroll to position [701, 0]
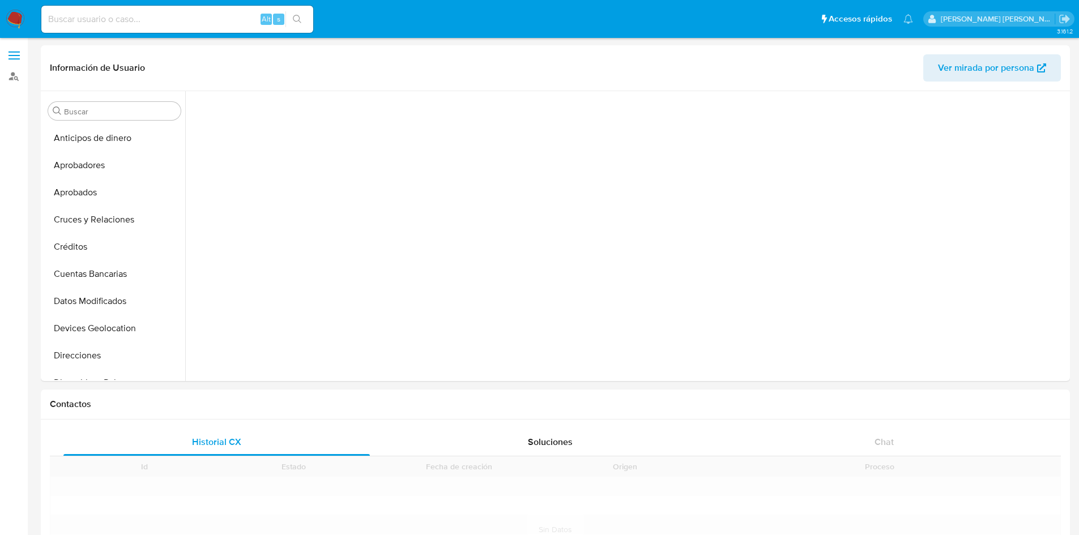
scroll to position [261, 0]
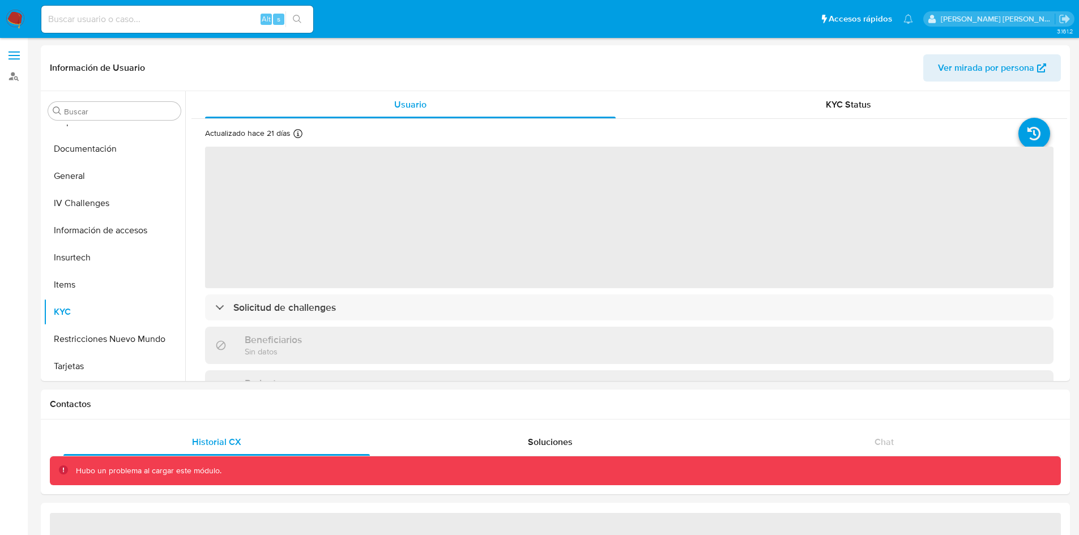
select select "10"
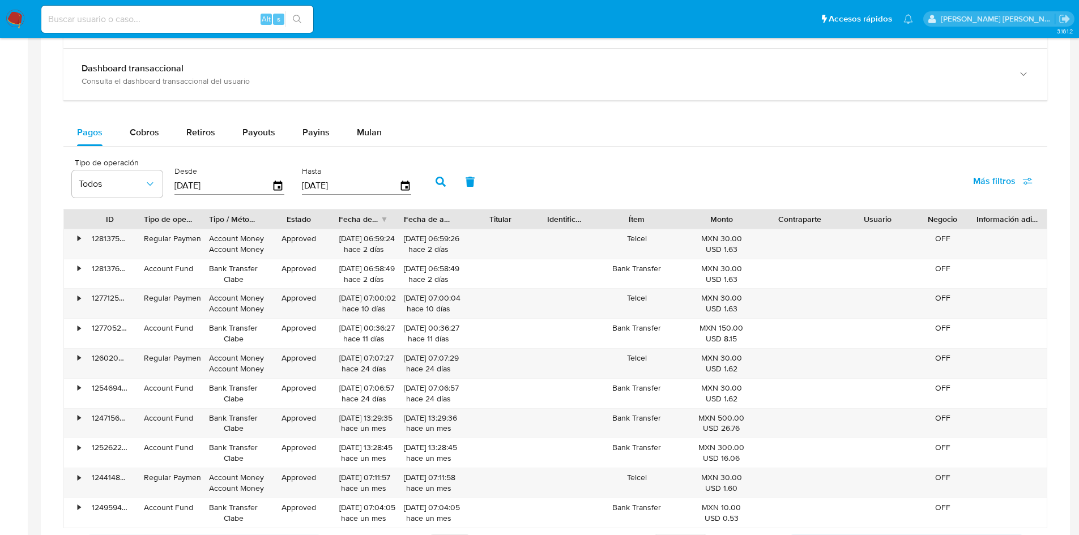
scroll to position [567, 0]
click at [285, 185] on icon "button" at bounding box center [279, 186] width 20 height 20
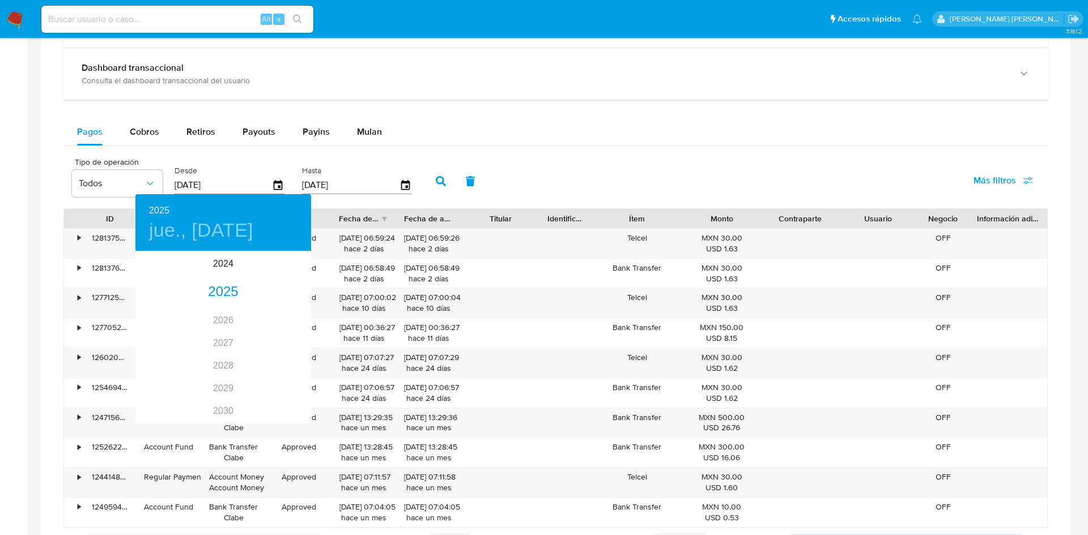
click at [189, 184] on div at bounding box center [544, 267] width 1088 height 535
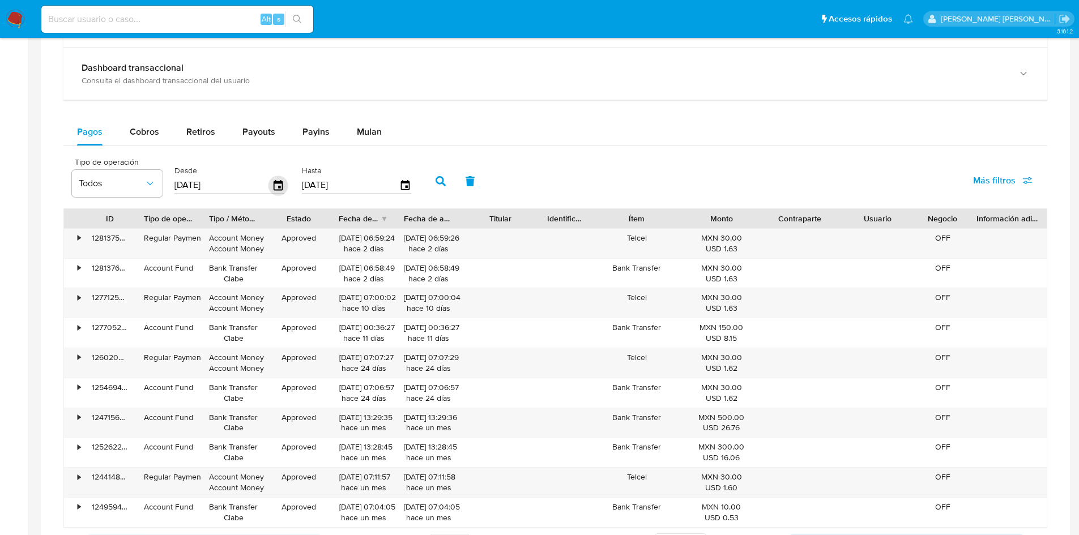
click at [280, 189] on icon "button" at bounding box center [279, 186] width 20 height 20
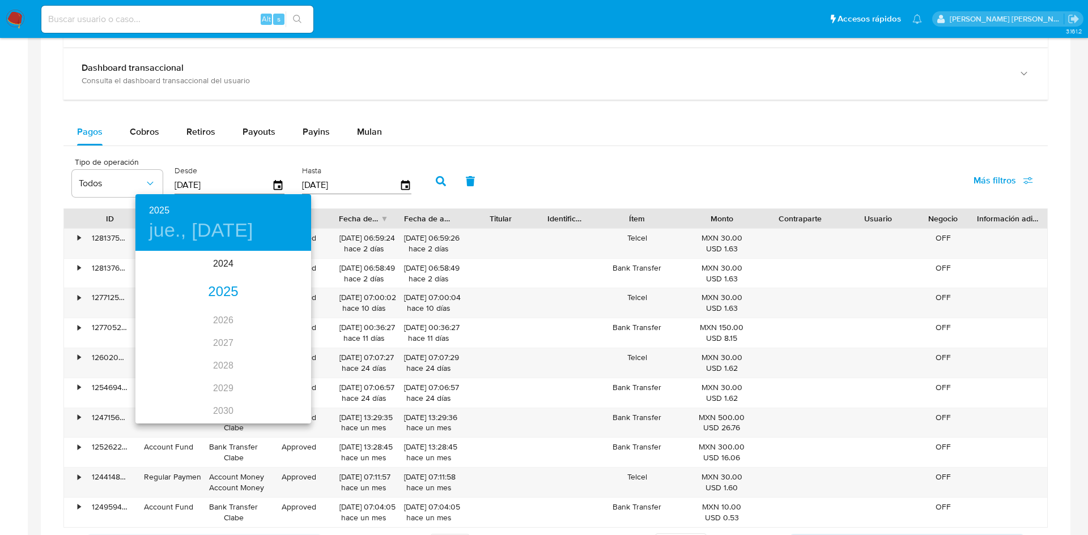
click at [192, 233] on h4 "jue., [DATE]" at bounding box center [201, 231] width 104 height 24
click at [151, 265] on icon "button" at bounding box center [149, 268] width 14 height 14
click at [177, 309] on p "1" at bounding box center [178, 310] width 5 height 11
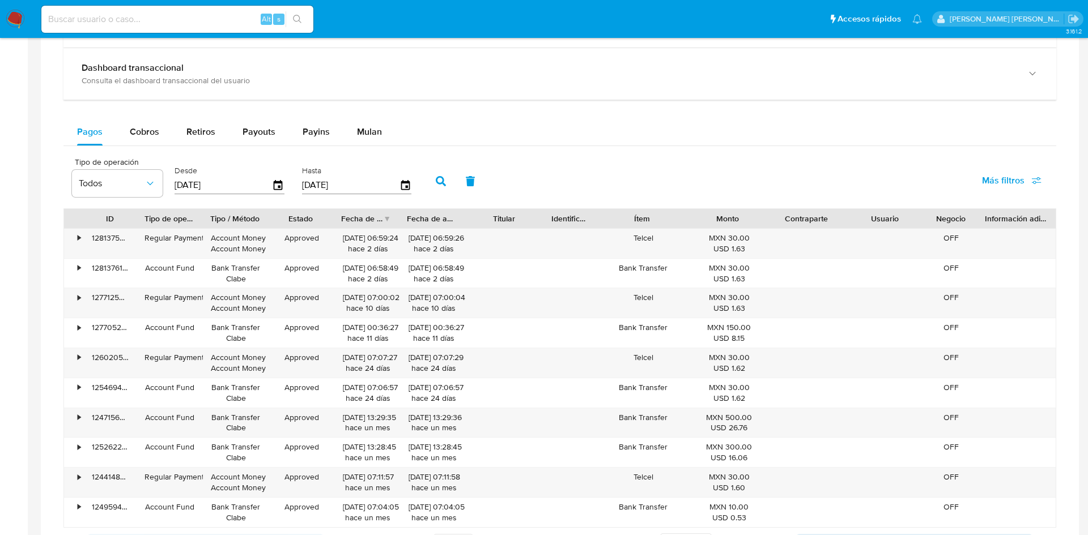
type input "[DATE]"
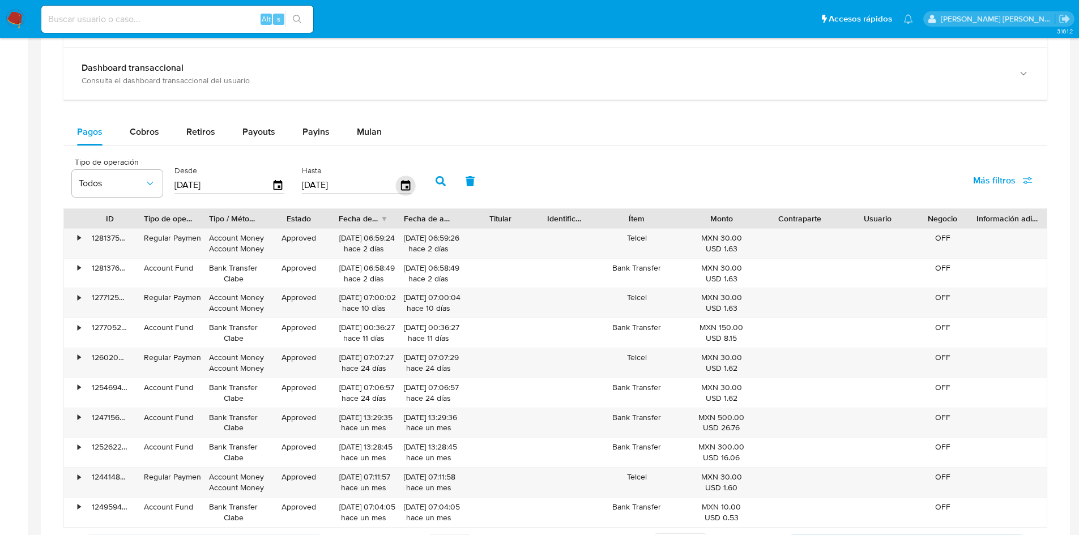
click at [402, 183] on icon "button" at bounding box center [405, 185] width 9 height 10
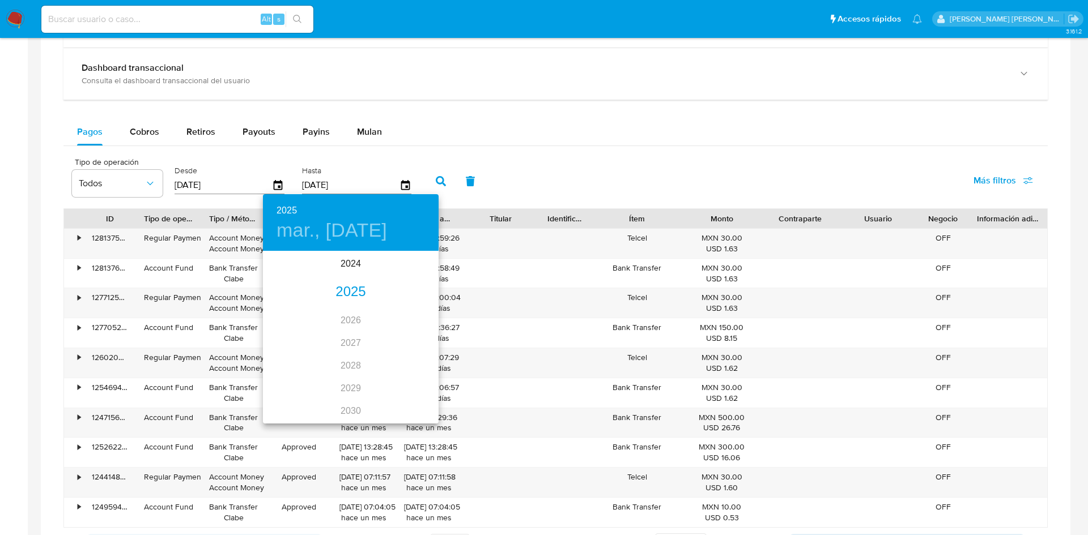
drag, startPoint x: 353, startPoint y: 233, endPoint x: 349, endPoint y: 227, distance: 7.4
click at [353, 233] on h4 "mar., [DATE]" at bounding box center [331, 231] width 110 height 24
click at [280, 270] on icon "button" at bounding box center [277, 268] width 14 height 14
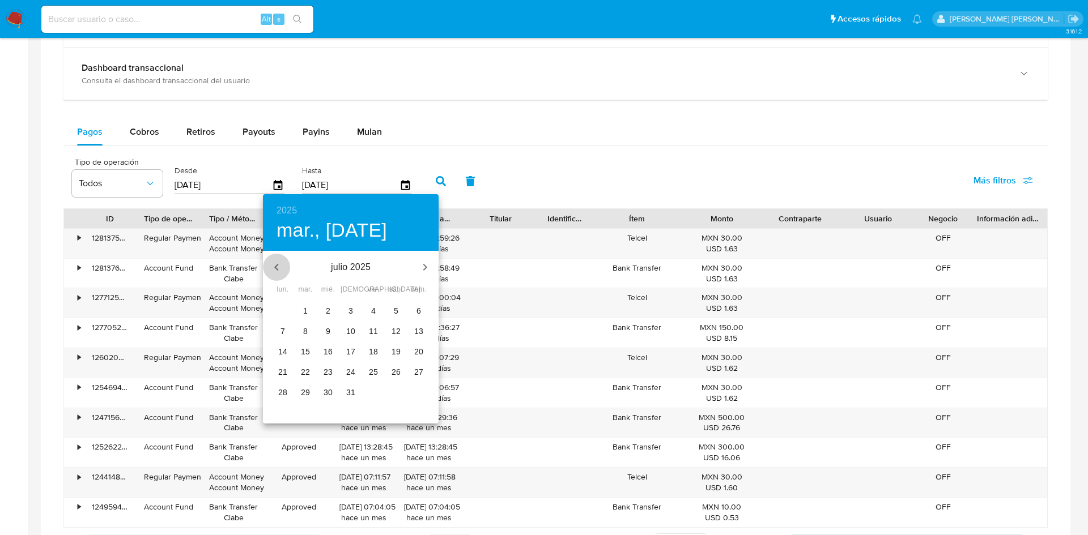
click at [280, 270] on icon "button" at bounding box center [277, 268] width 14 height 14
click at [332, 395] on span "30" at bounding box center [328, 392] width 20 height 11
type input "[DATE]"
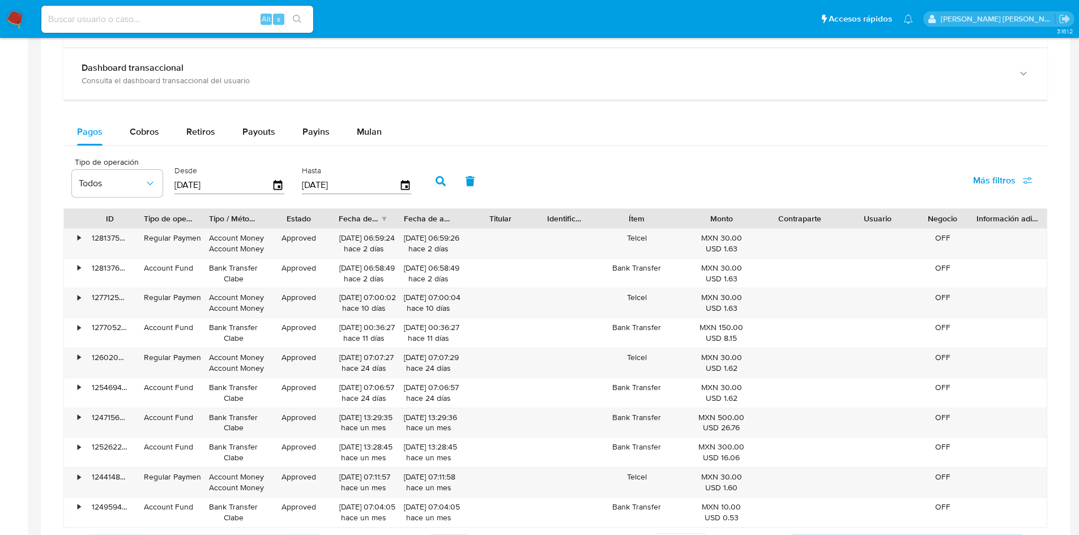
click at [595, 168] on div "Tipo de operación Todos Desde [DATE] Hasta [DATE] Más filtros" at bounding box center [555, 180] width 984 height 57
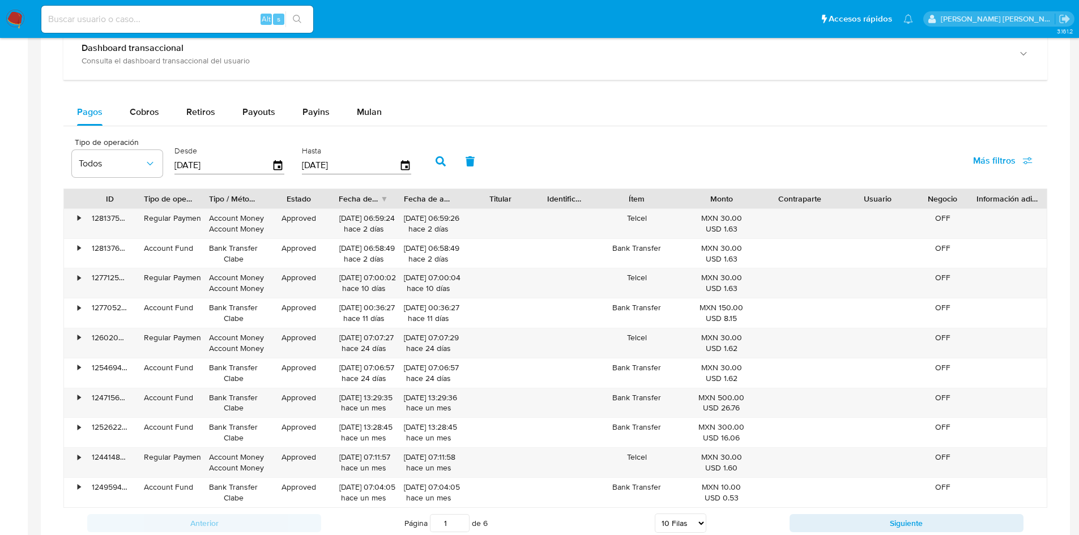
scroll to position [588, 0]
click at [436, 161] on icon "button" at bounding box center [441, 161] width 10 height 10
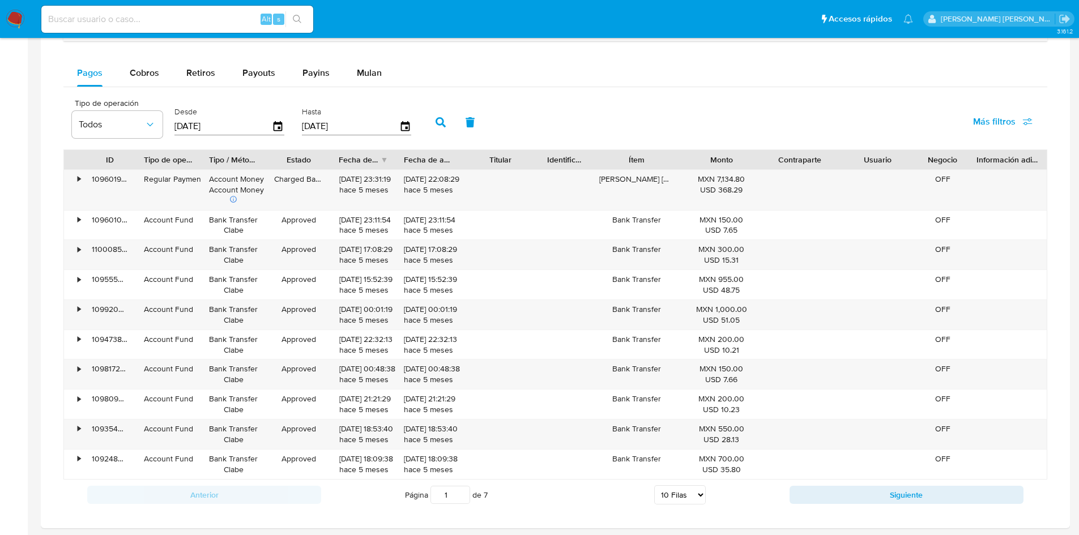
scroll to position [627, 0]
click at [793, 126] on div "Tipo de operación Todos Desde [DATE] Hasta [DATE] Más filtros" at bounding box center [555, 120] width 984 height 57
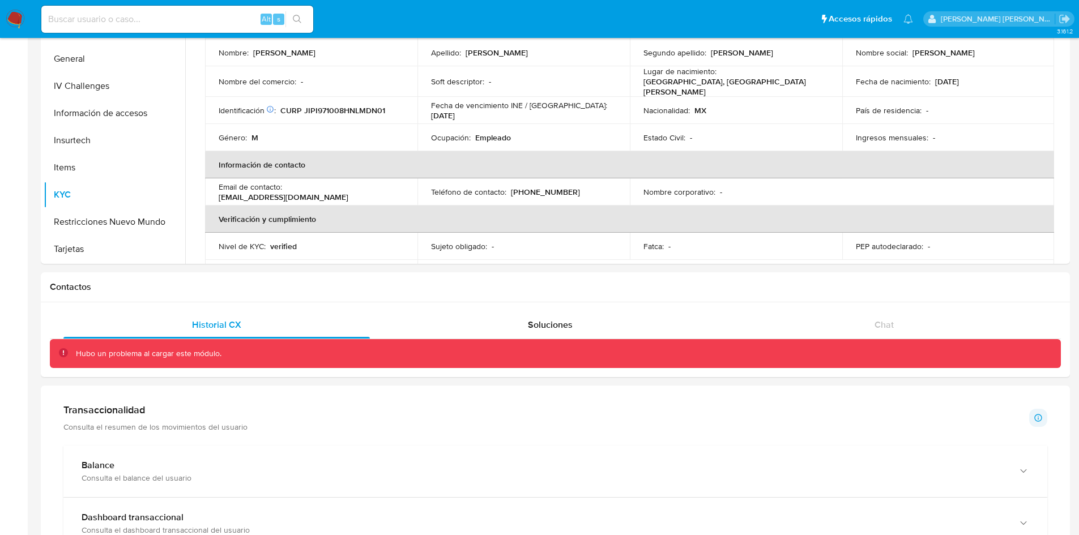
scroll to position [0, 0]
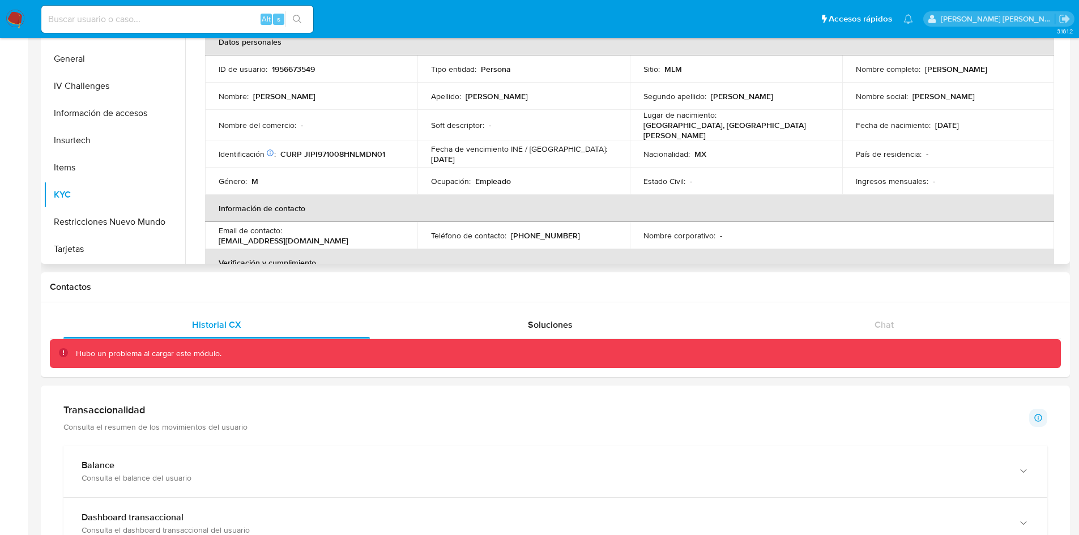
drag, startPoint x: 996, startPoint y: 70, endPoint x: 921, endPoint y: 71, distance: 75.4
click at [921, 71] on div "Nombre completo : [PERSON_NAME]" at bounding box center [948, 69] width 185 height 10
copy p "[PERSON_NAME]"
click at [811, 256] on th "Verificación y cumplimiento" at bounding box center [629, 262] width 849 height 27
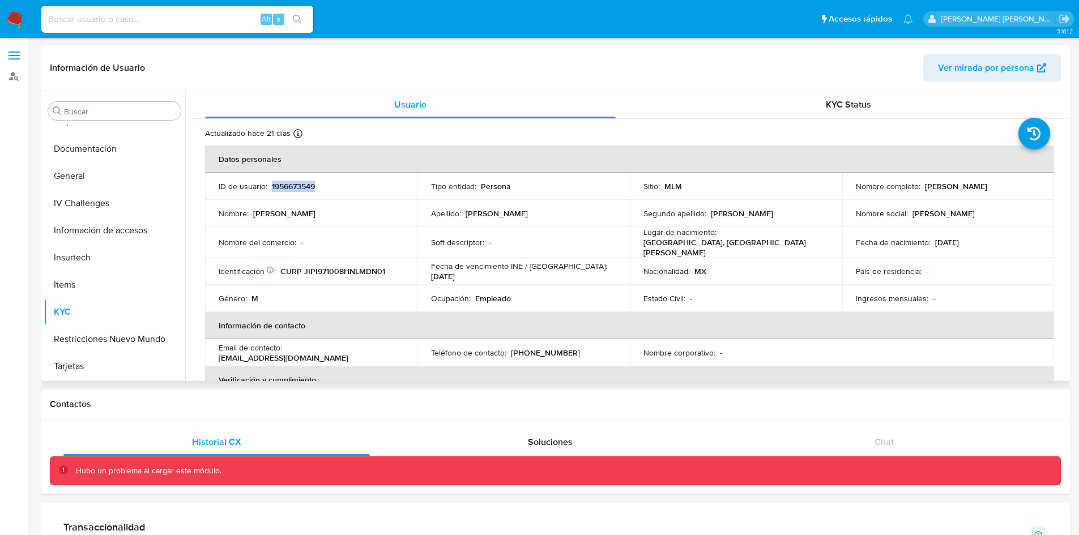
drag, startPoint x: 331, startPoint y: 178, endPoint x: 270, endPoint y: 186, distance: 61.6
click at [270, 186] on td "ID de usuario : 1956673549" at bounding box center [311, 186] width 212 height 27
copy p "1956673549"
